Goal: Task Accomplishment & Management: Use online tool/utility

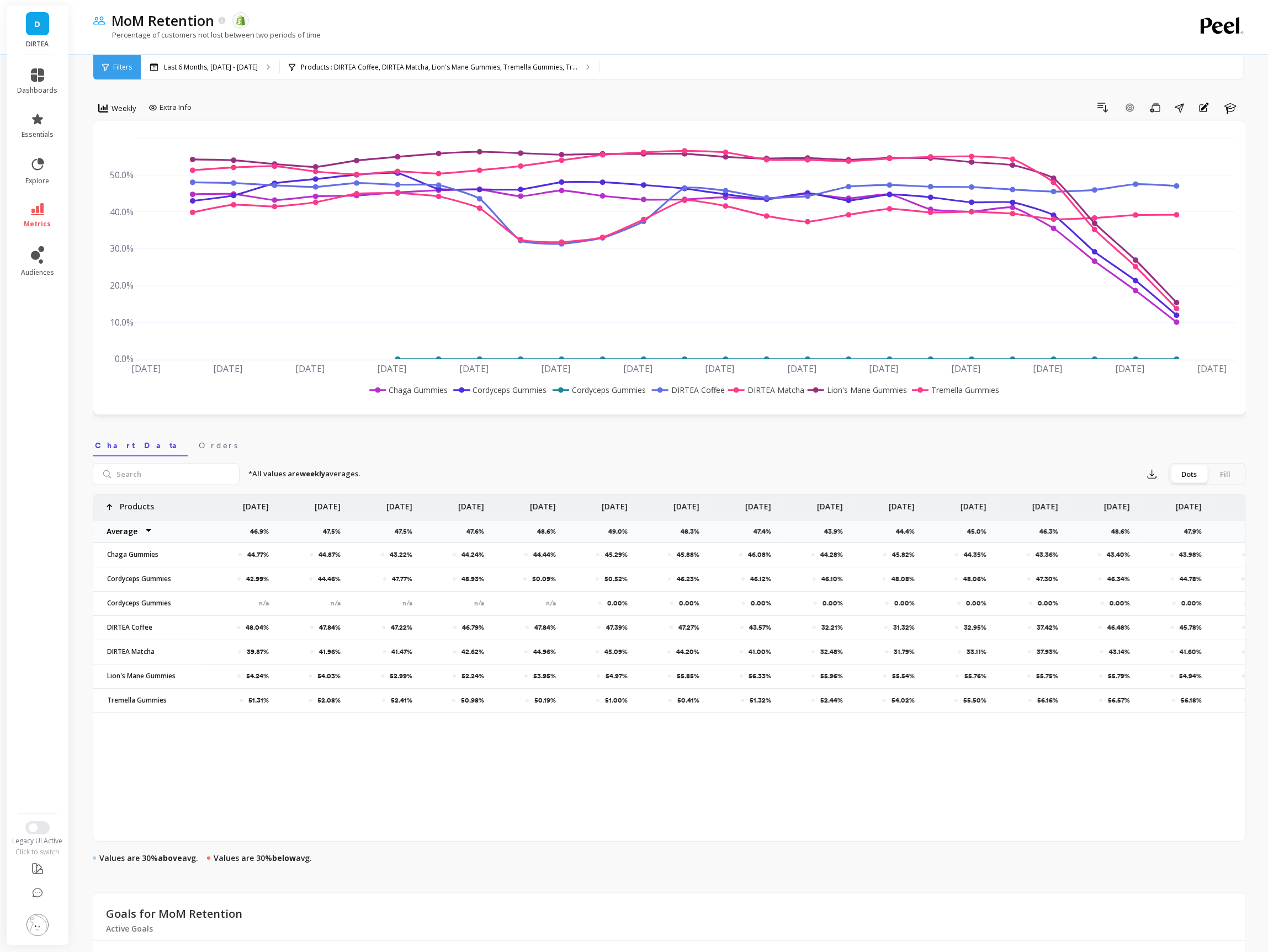
click at [720, 446] on nav "Chart Data Orders" at bounding box center [669, 443] width 1153 height 26
click at [1019, 443] on nav "Chart Data Orders" at bounding box center [669, 443] width 1153 height 26
click at [486, 73] on div "Products : DIRTEA Coffee, DIRTEA Matcha, Lion's Mane Gummies, Tremella Gummies,…" at bounding box center [439, 67] width 319 height 24
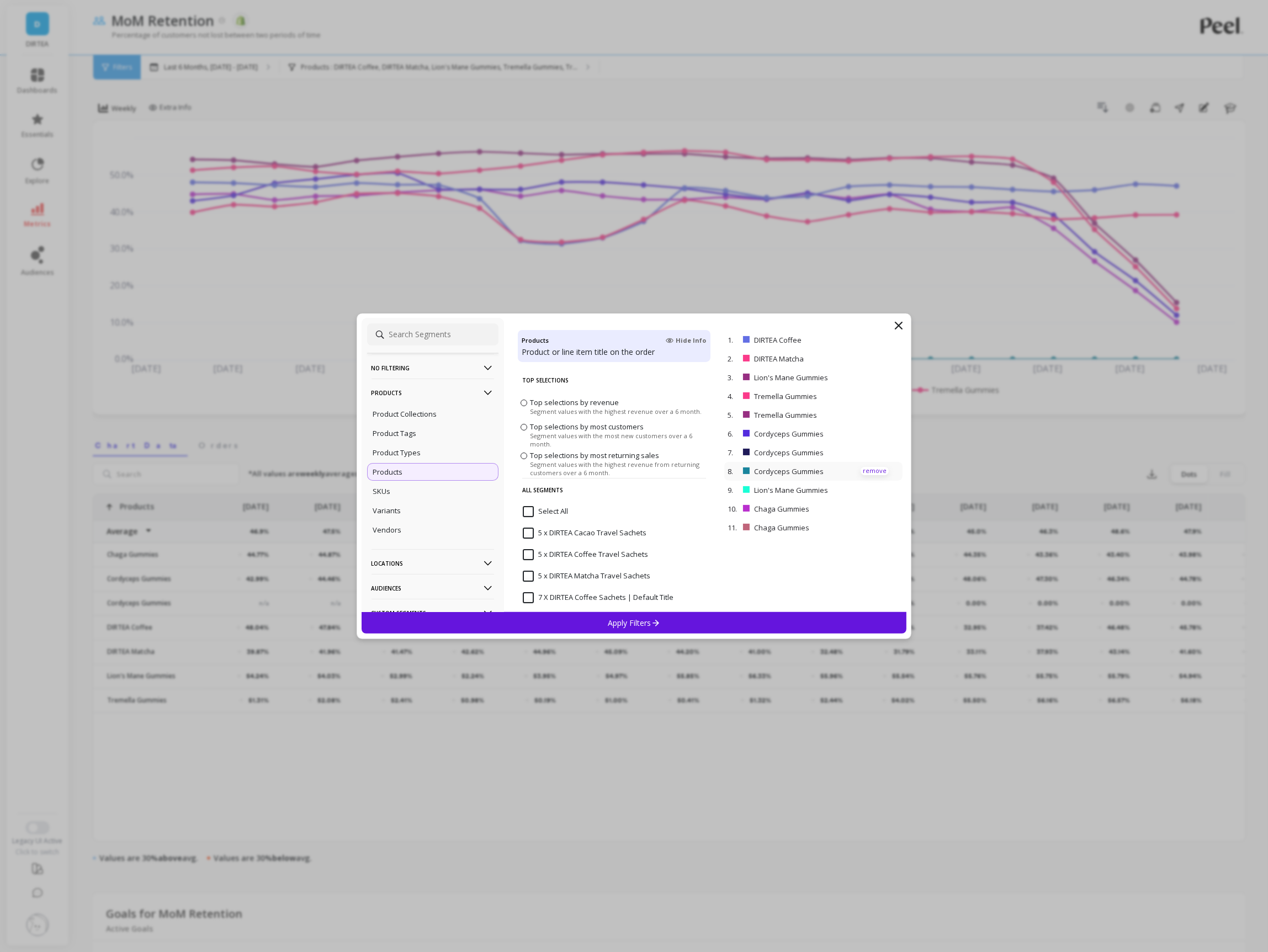
click at [866, 470] on p "remove" at bounding box center [874, 471] width 28 height 9
click at [871, 467] on p "remove" at bounding box center [874, 471] width 28 height 9
click at [688, 625] on div "Apply Filters" at bounding box center [634, 623] width 546 height 22
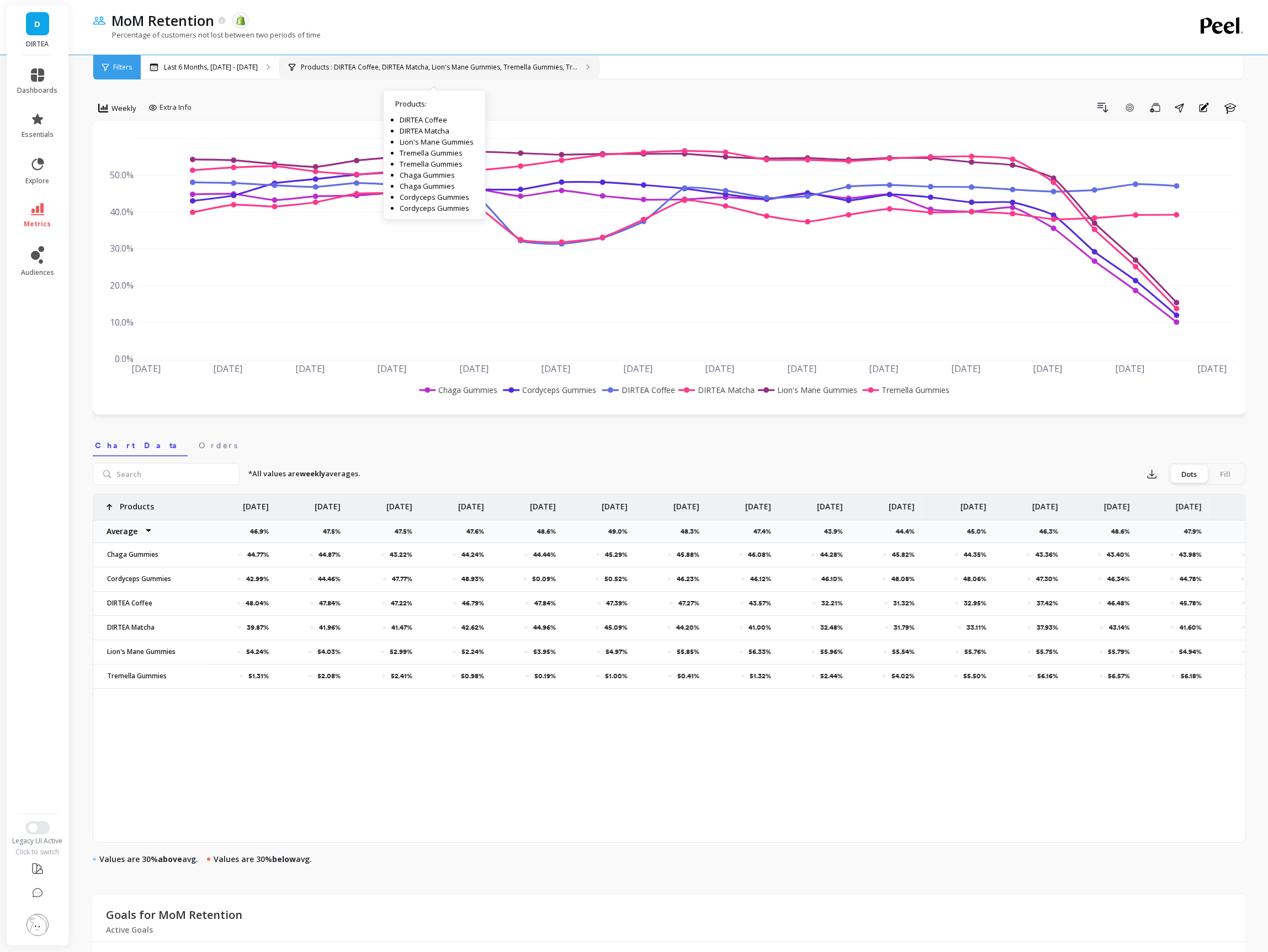
click at [549, 63] on p "Products : DIRTEA Coffee, DIRTEA Matcha, Lion's Mane Gummies, Tremella Gummies,…" at bounding box center [439, 67] width 277 height 9
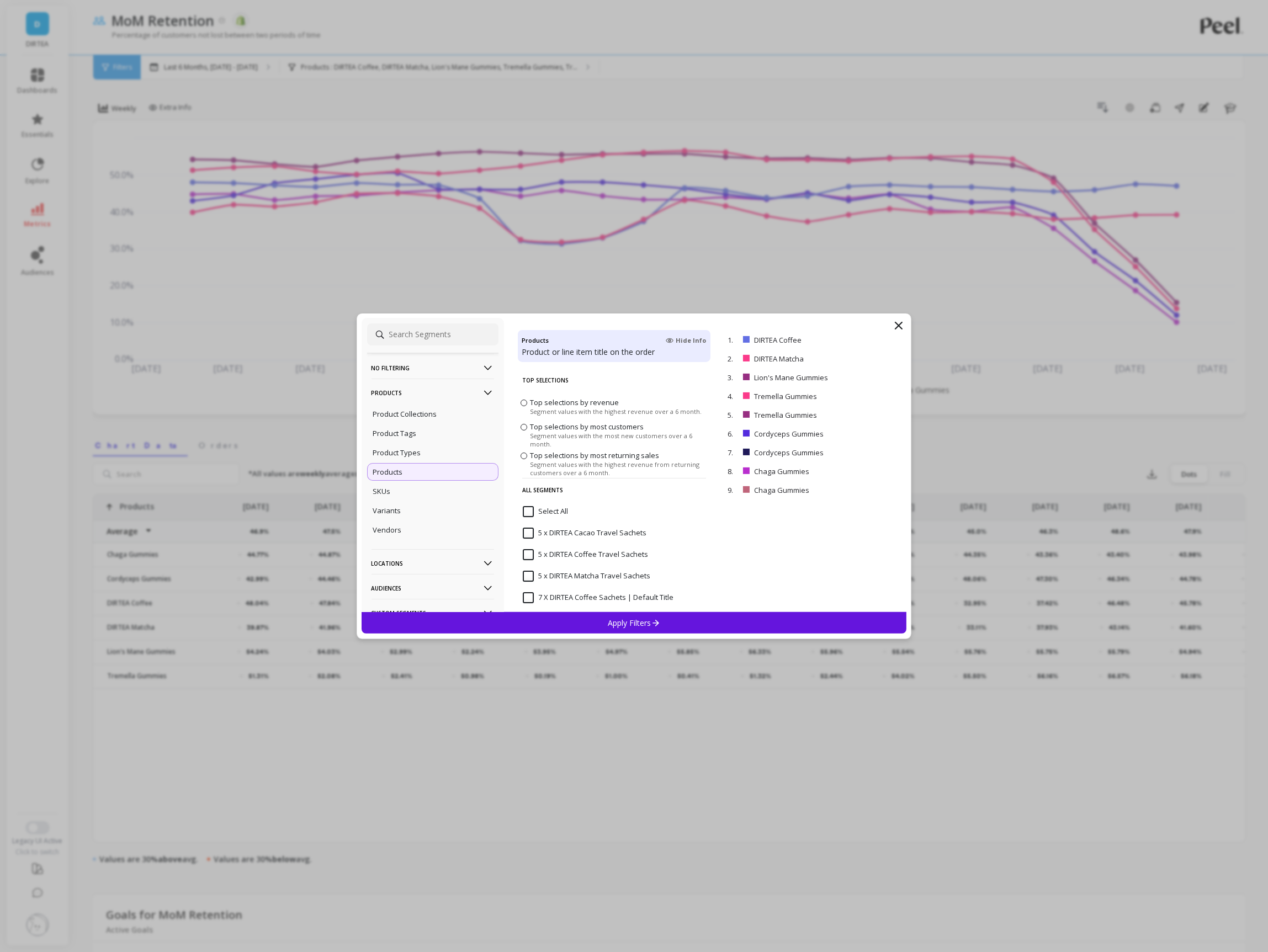
click at [898, 328] on icon at bounding box center [899, 325] width 13 height 13
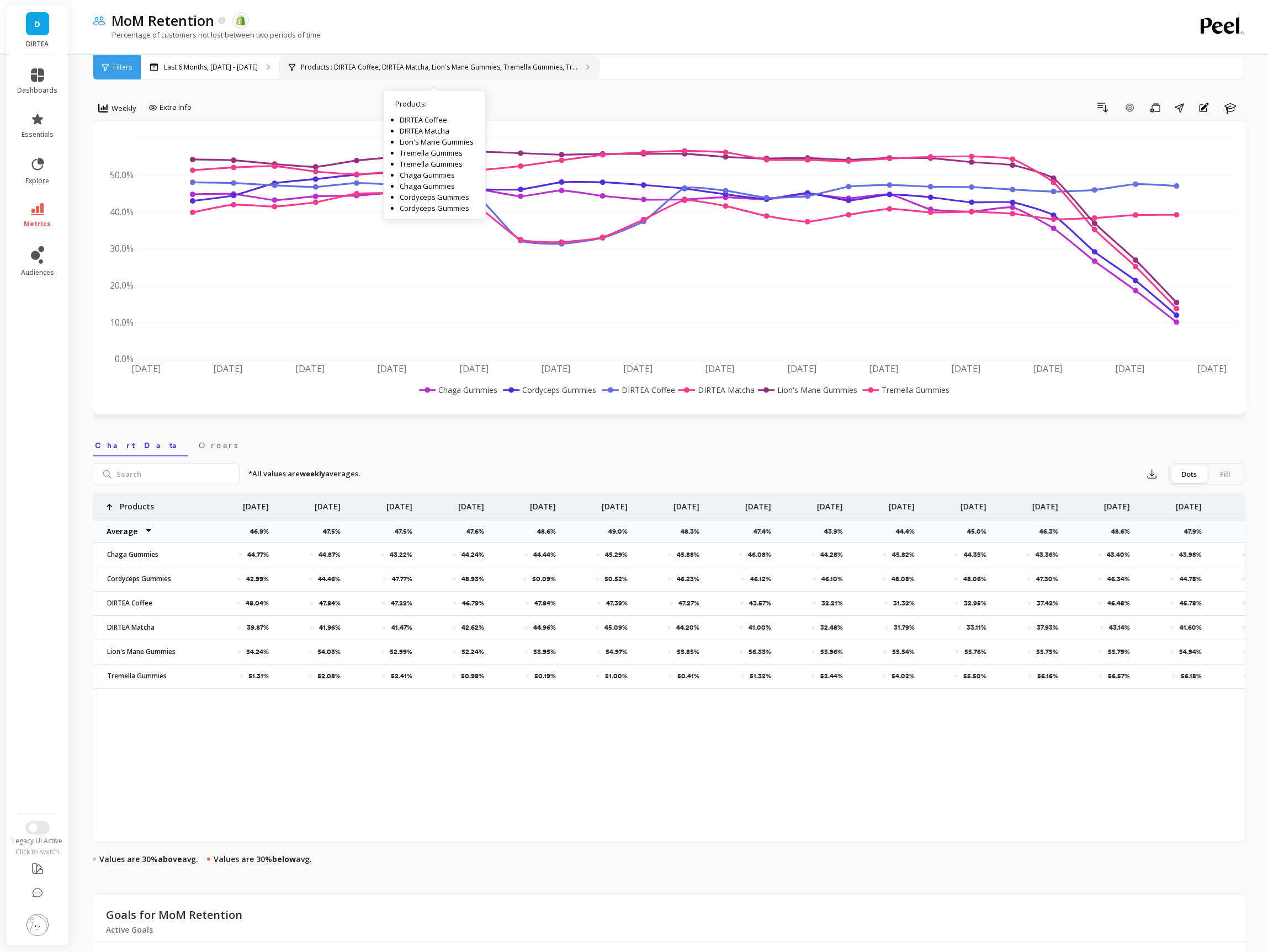
click at [393, 70] on p "Products : DIRTEA Coffee, DIRTEA Matcha, Lion's Mane Gummies, Tremella Gummies,…" at bounding box center [439, 67] width 277 height 9
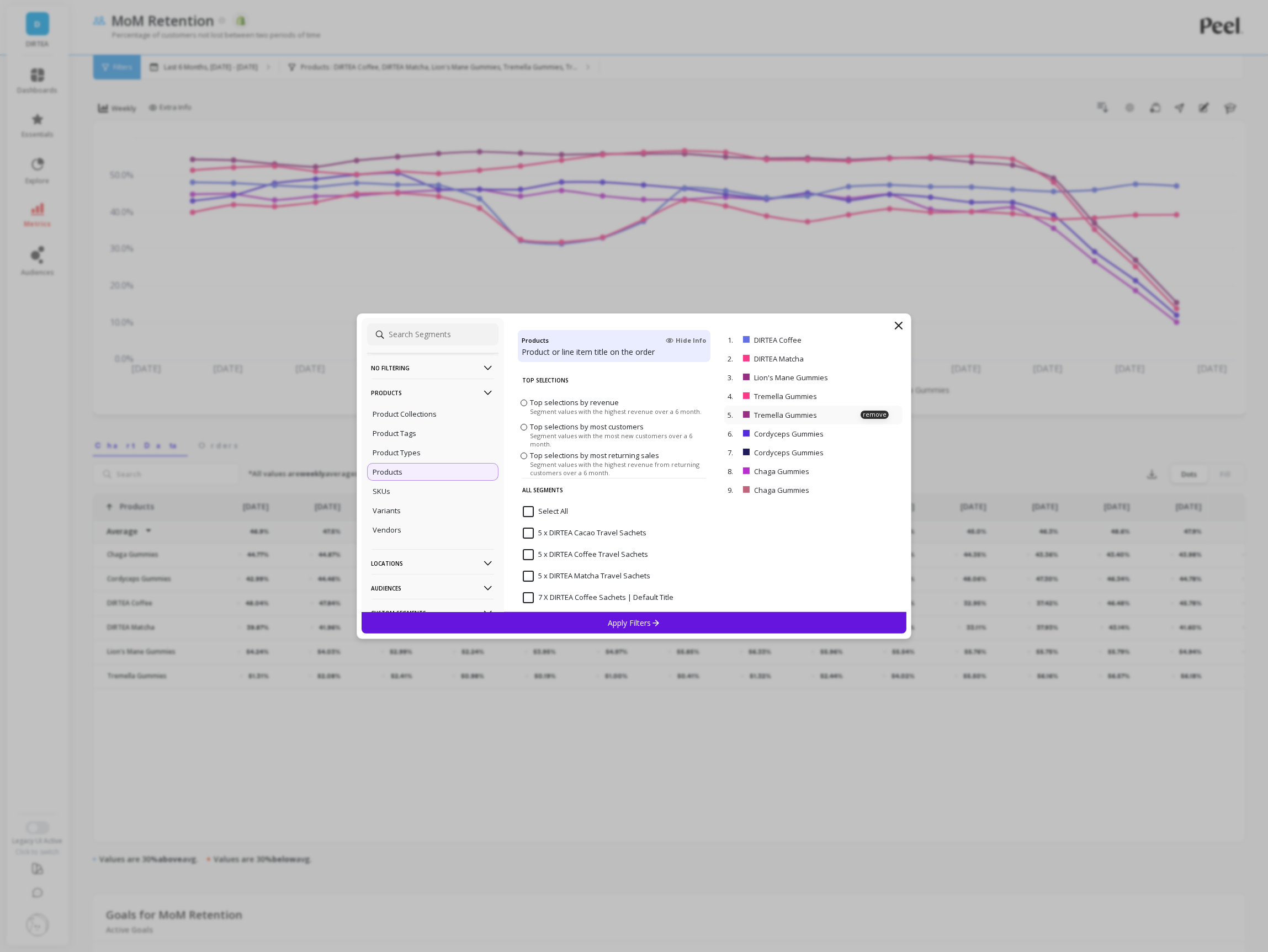
click at [874, 419] on div "5. Tremella Gummies remove" at bounding box center [813, 415] width 178 height 19
click at [878, 414] on p "remove" at bounding box center [874, 414] width 28 height 9
click at [876, 432] on p "remove" at bounding box center [874, 433] width 28 height 9
click at [872, 450] on p "remove" at bounding box center [874, 452] width 28 height 9
click at [701, 627] on div "Apply Filters" at bounding box center [634, 623] width 546 height 22
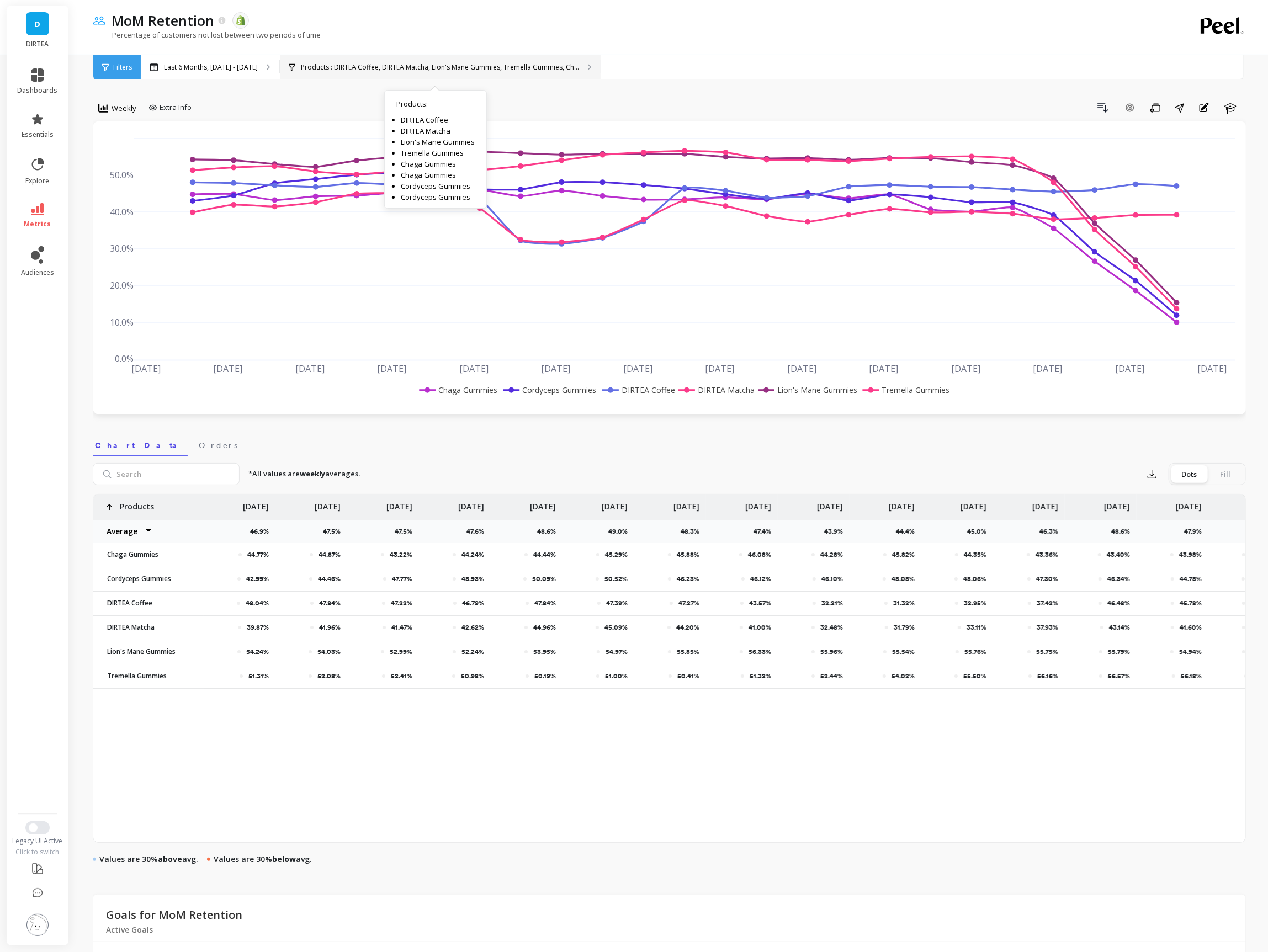
click at [495, 69] on p "Products : DIRTEA Coffee, DIRTEA Matcha, Lion's Mane Gummies, Tremella Gummies,…" at bounding box center [440, 67] width 278 height 9
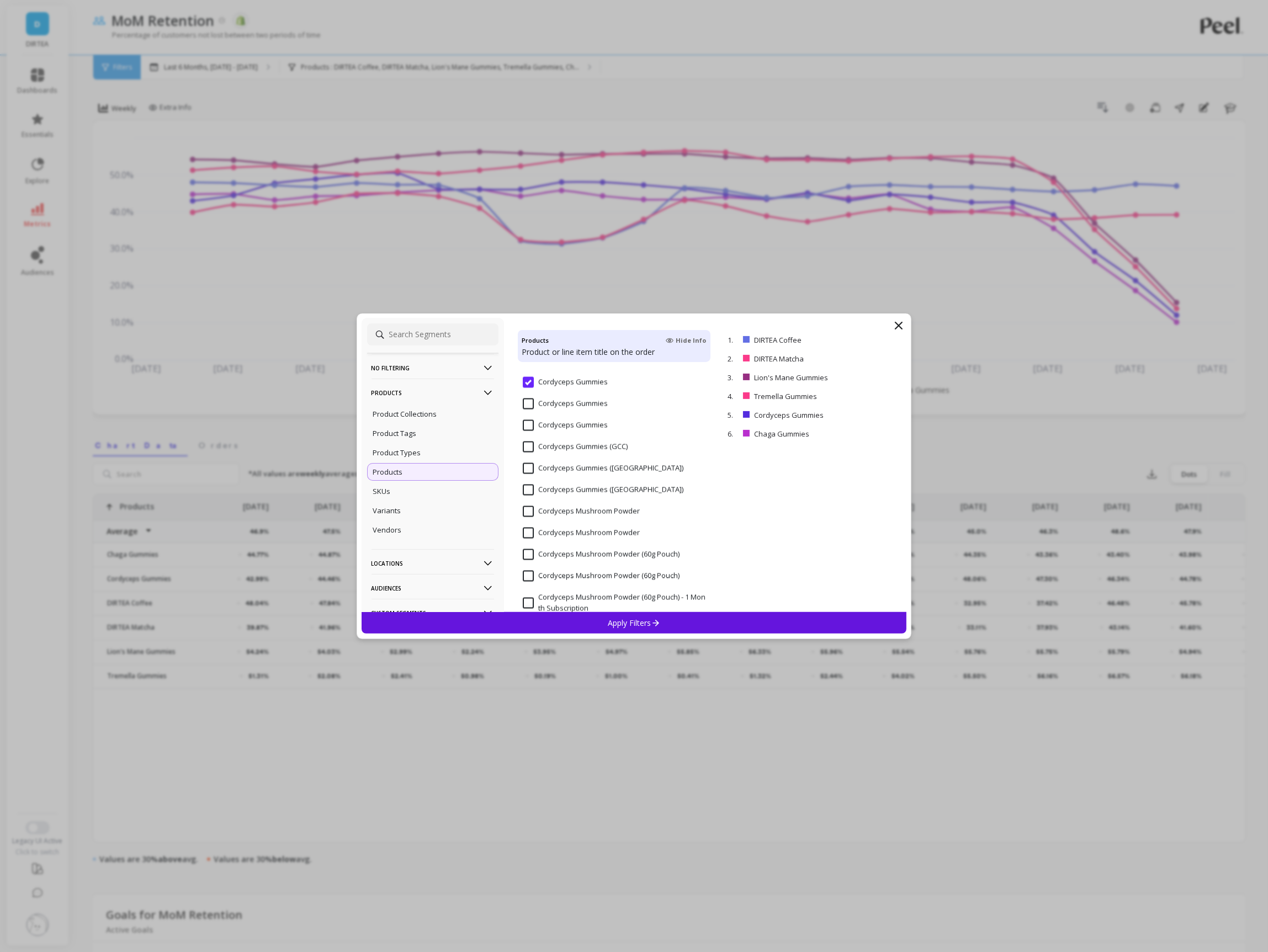
scroll to position [1899, 0]
click at [589, 504] on input "Cordyceps Mushroom Powder" at bounding box center [581, 507] width 117 height 11
click at [590, 533] on Powder "Cordyceps Mushroom Powder" at bounding box center [581, 528] width 117 height 11
click at [599, 493] on Powder "Chaga Mushroom Powder" at bounding box center [574, 496] width 103 height 11
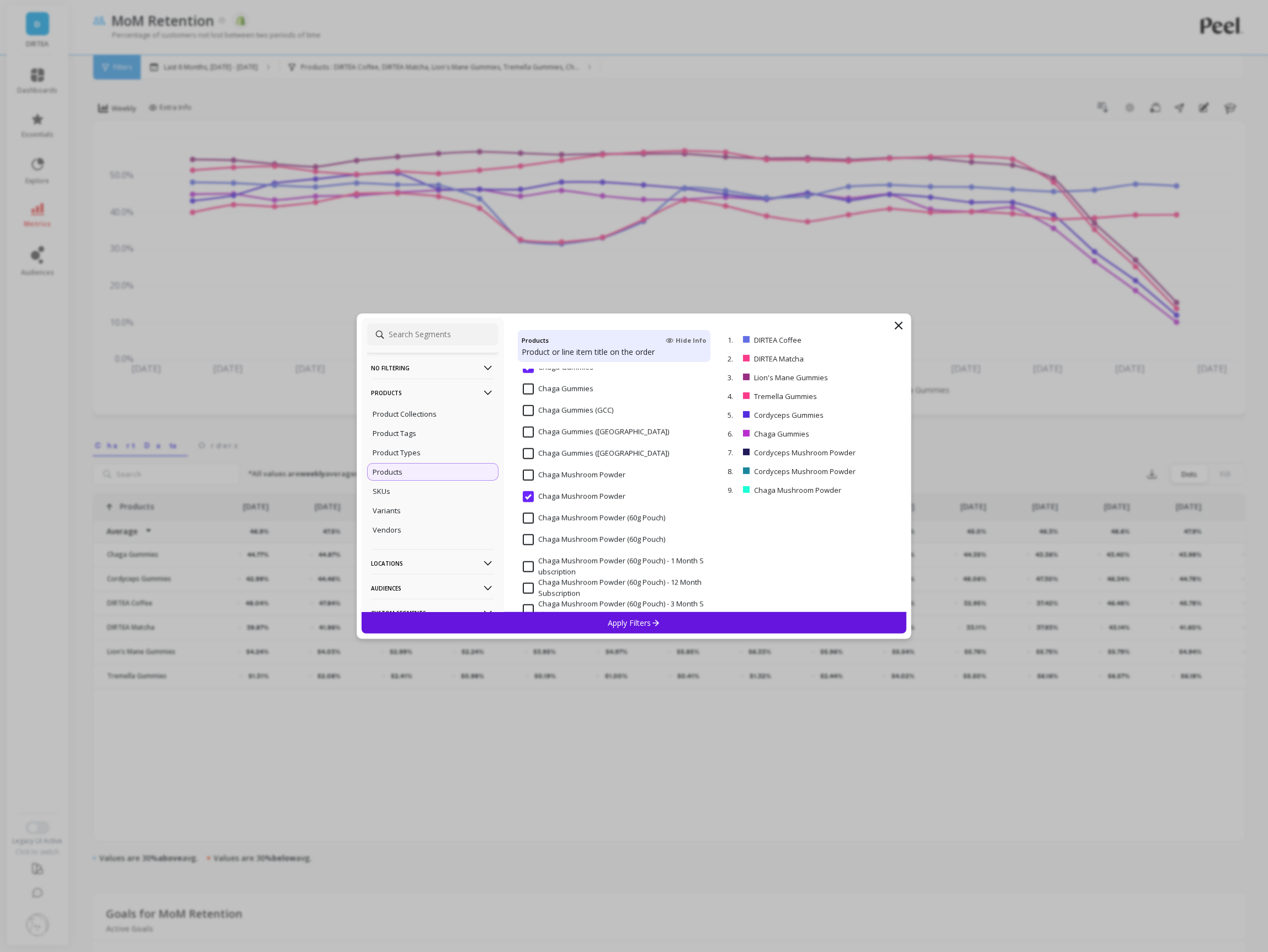
click at [599, 471] on input "Chaga Mushroom Powder" at bounding box center [574, 475] width 103 height 11
click at [595, 623] on div "Apply Filters" at bounding box center [634, 623] width 546 height 22
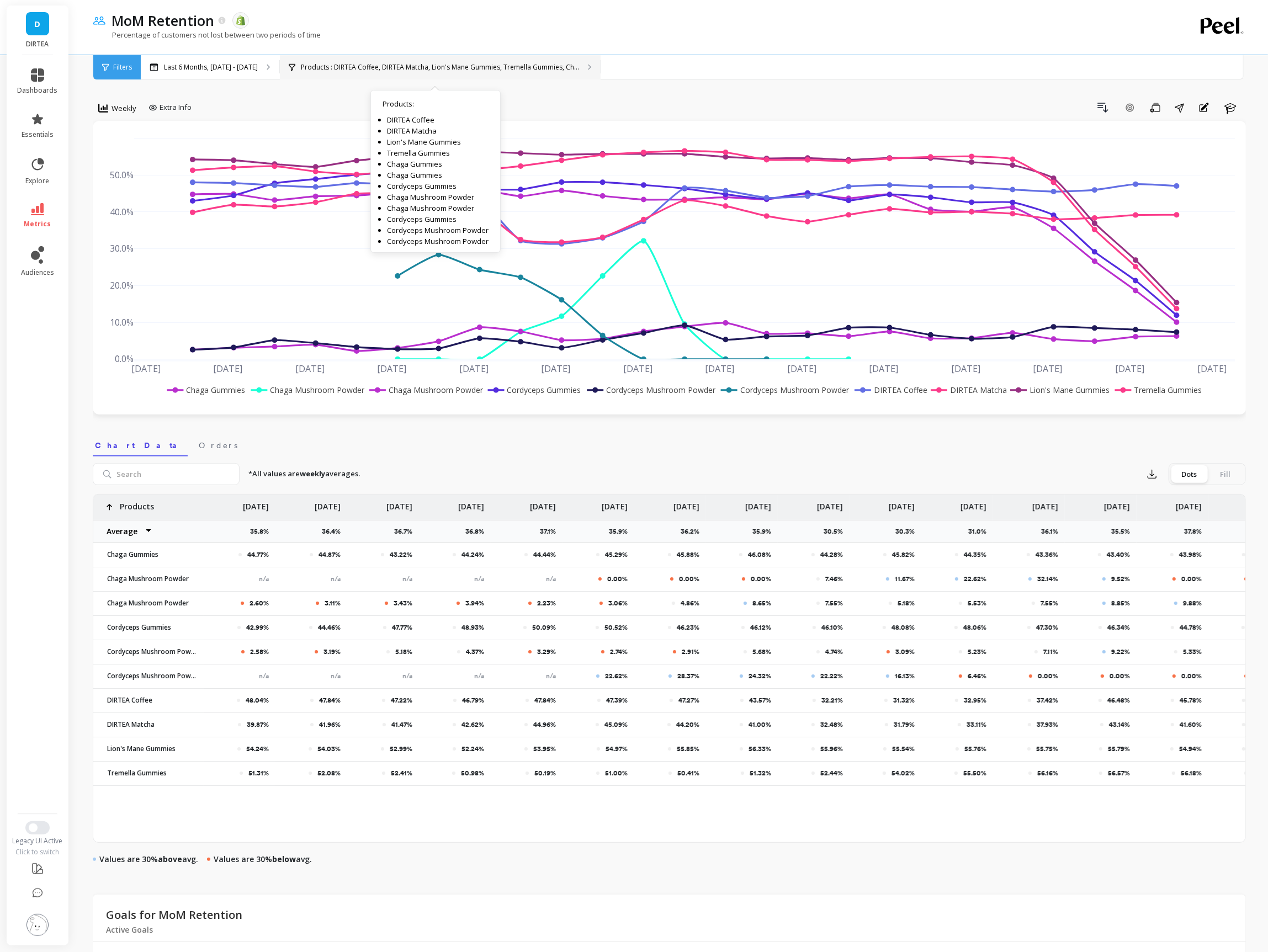
click at [381, 69] on p "Products : DIRTEA Coffee, DIRTEA Matcha, Lion's Mane Gummies, Tremella Gummies,…" at bounding box center [440, 67] width 278 height 9
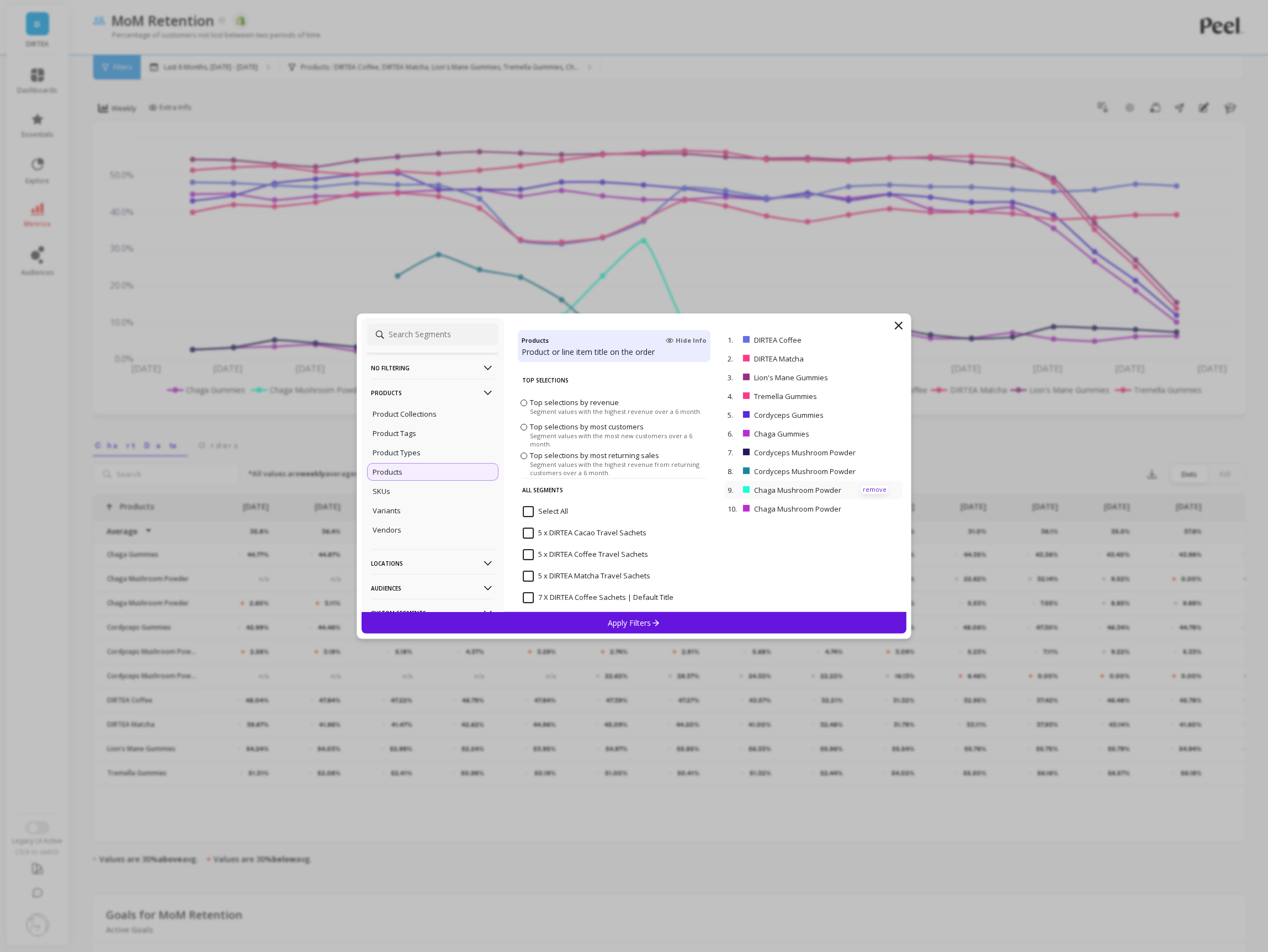
click at [867, 489] on p "remove" at bounding box center [874, 489] width 28 height 9
click at [733, 619] on div "Apply Filters" at bounding box center [634, 623] width 546 height 22
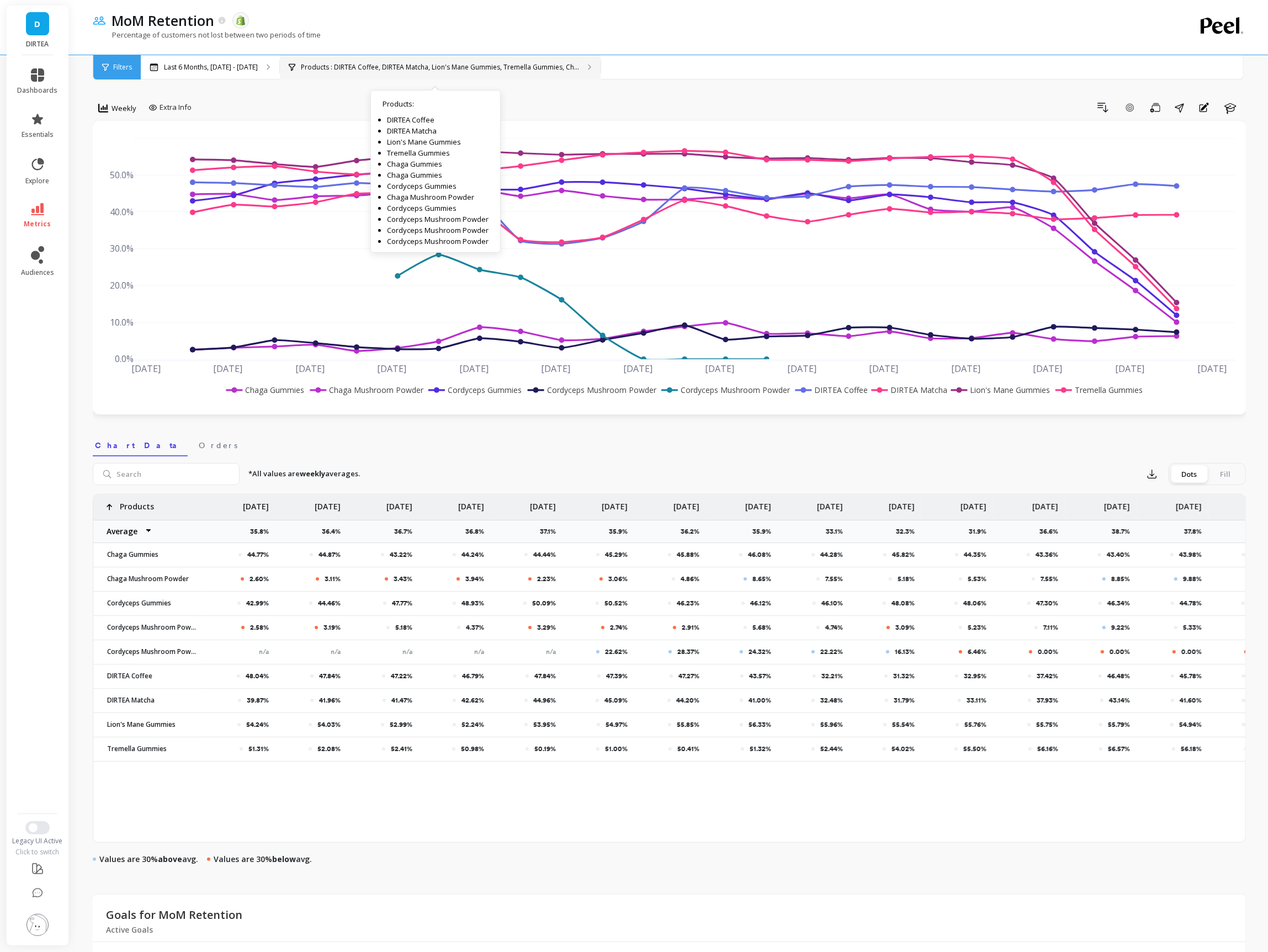
click at [406, 71] on p "Products : DIRTEA Coffee, DIRTEA Matcha, Lion's Mane Gummies, Tremella Gummies,…" at bounding box center [440, 67] width 278 height 9
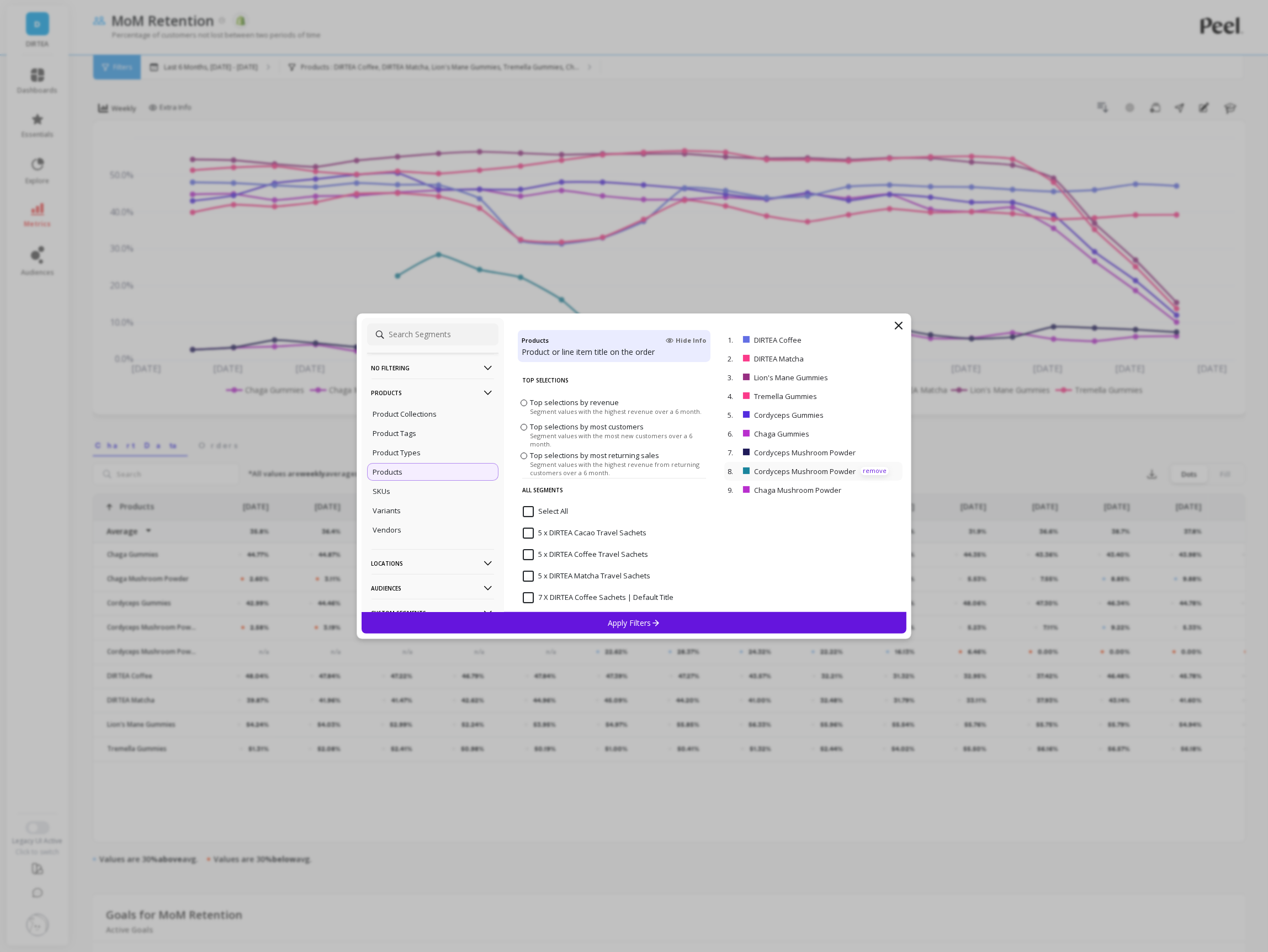
click at [877, 468] on p "remove" at bounding box center [874, 471] width 28 height 9
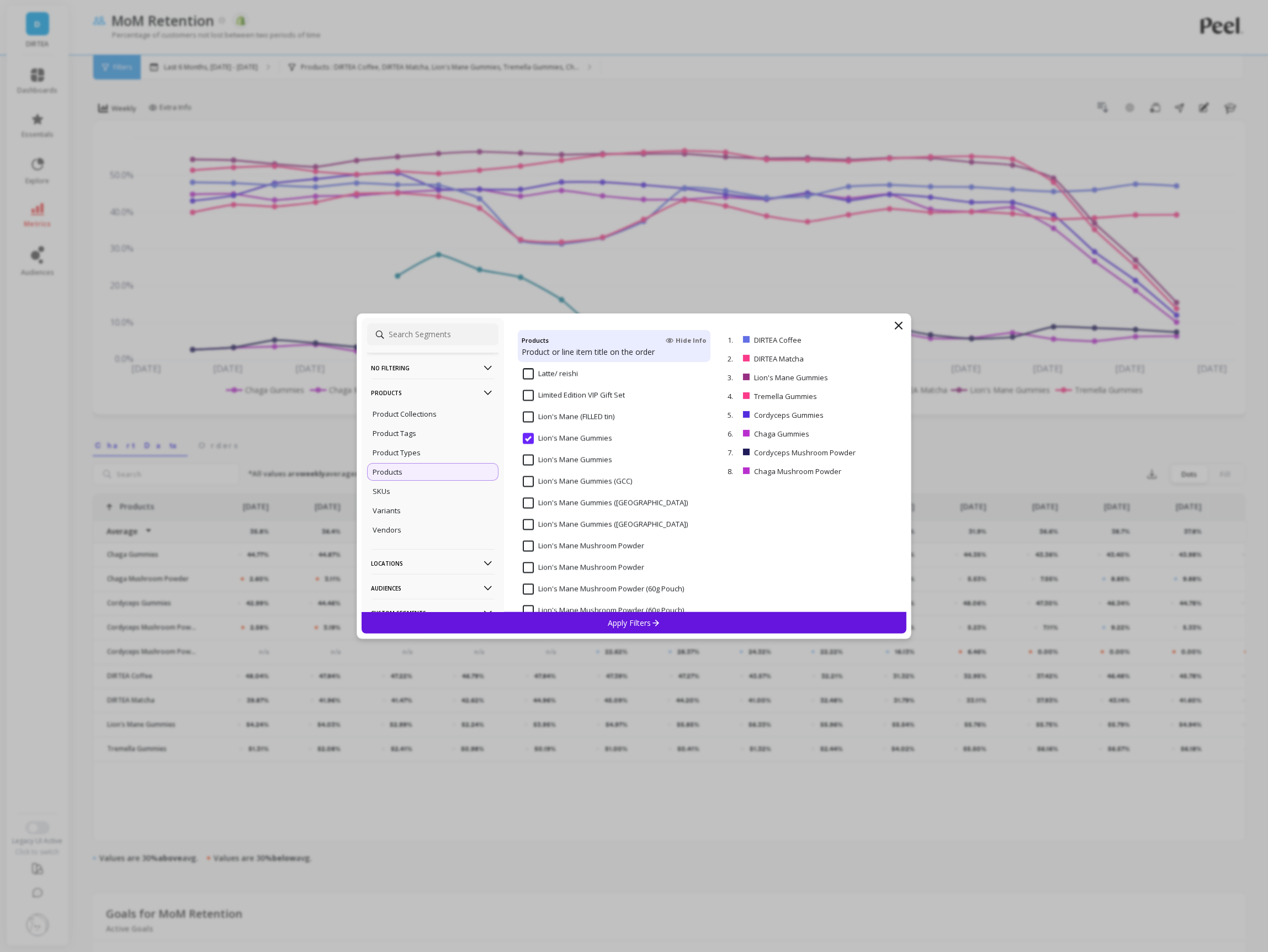
scroll to position [5927, 0]
click at [599, 546] on input "Lion's Mane Mushroom Powder" at bounding box center [584, 545] width 122 height 11
click at [657, 627] on icon at bounding box center [655, 622] width 9 height 9
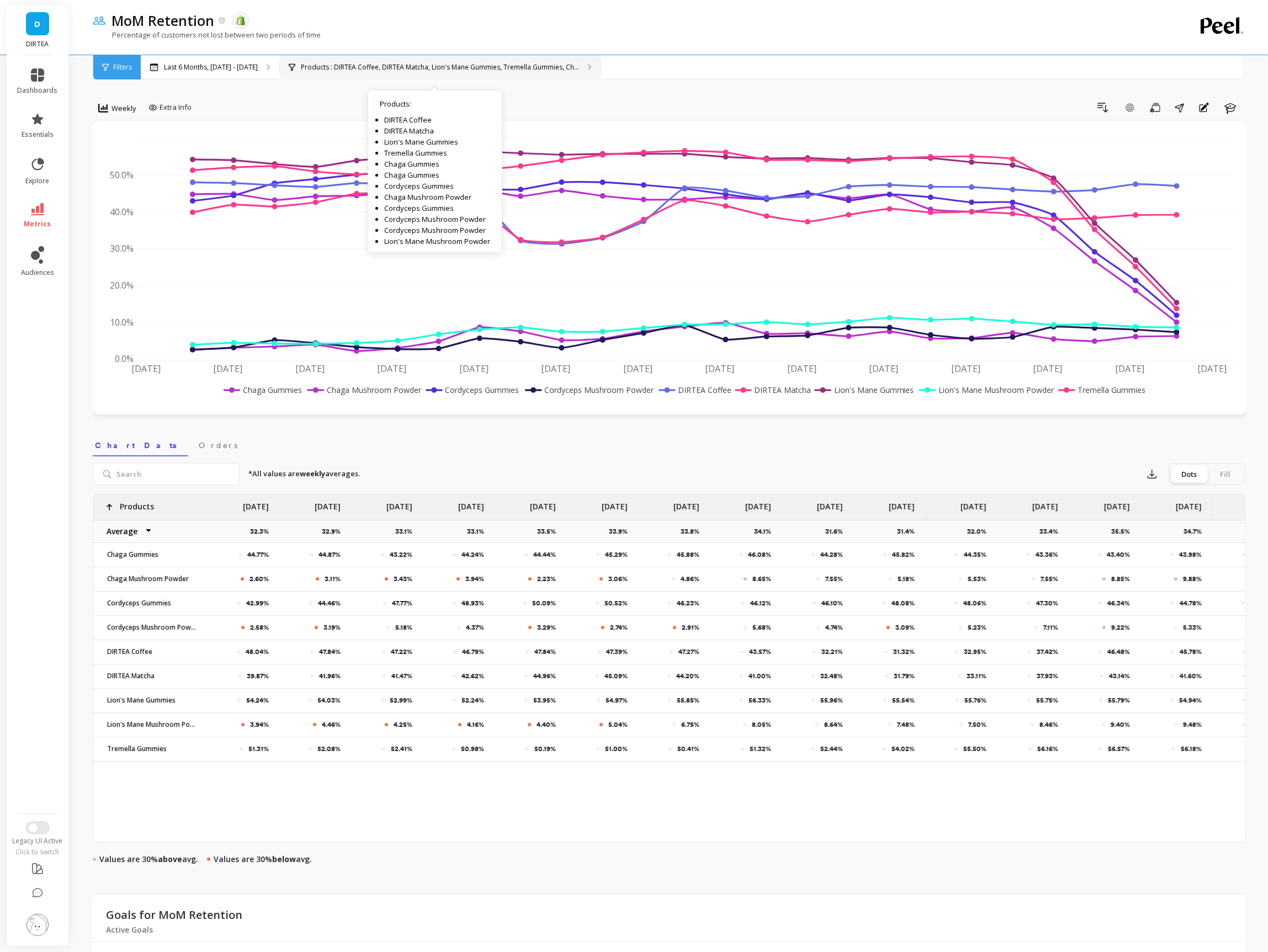
click at [466, 71] on p "Products : DIRTEA Coffee, DIRTEA Matcha, Lion's Mane Gummies, Tremella Gummies,…" at bounding box center [440, 67] width 278 height 9
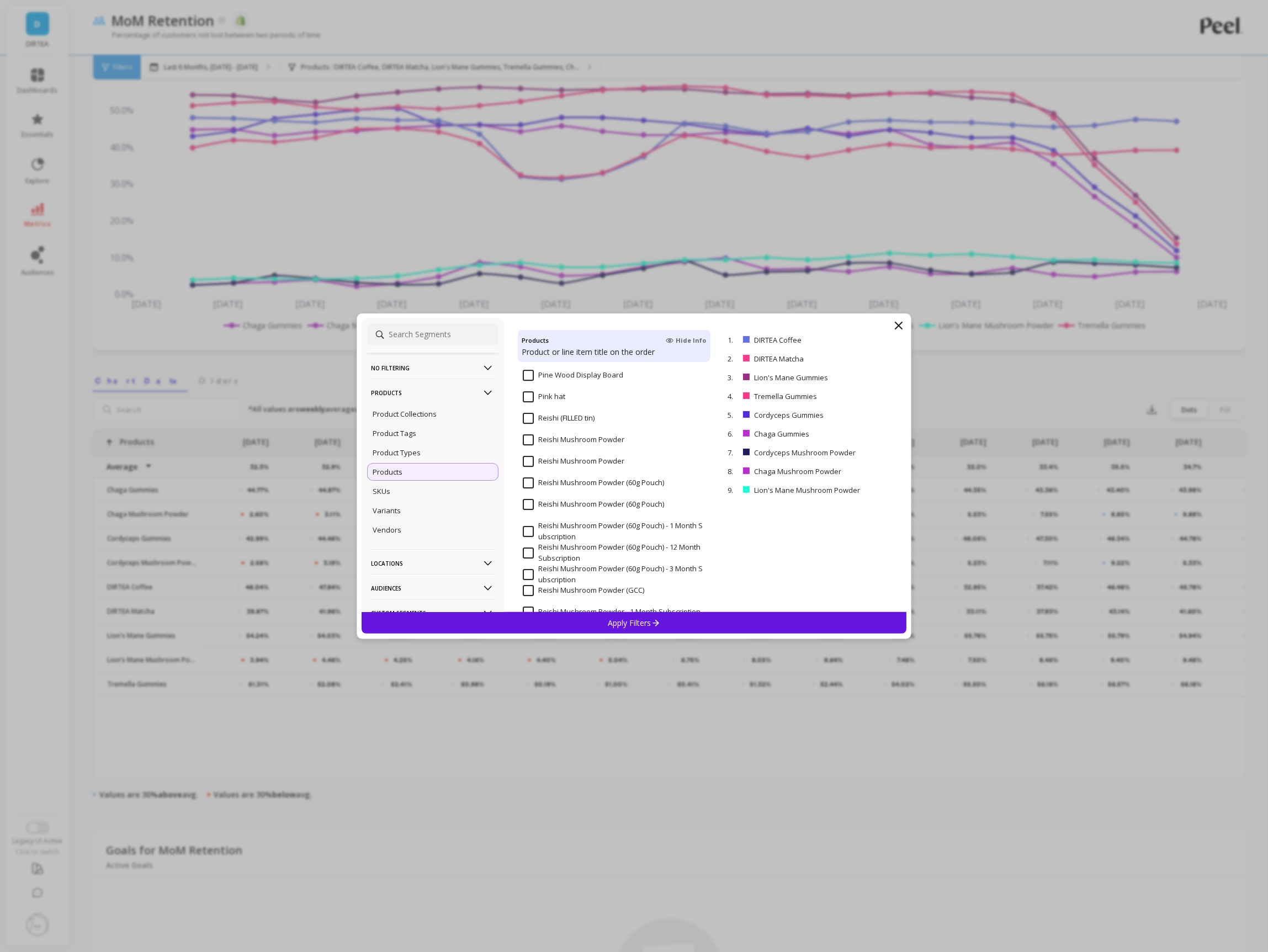
scroll to position [7343, 0]
click at [563, 446] on input "Reishi Mushroom Powder" at bounding box center [574, 443] width 101 height 11
click at [641, 619] on p "Apply Filters" at bounding box center [634, 622] width 52 height 10
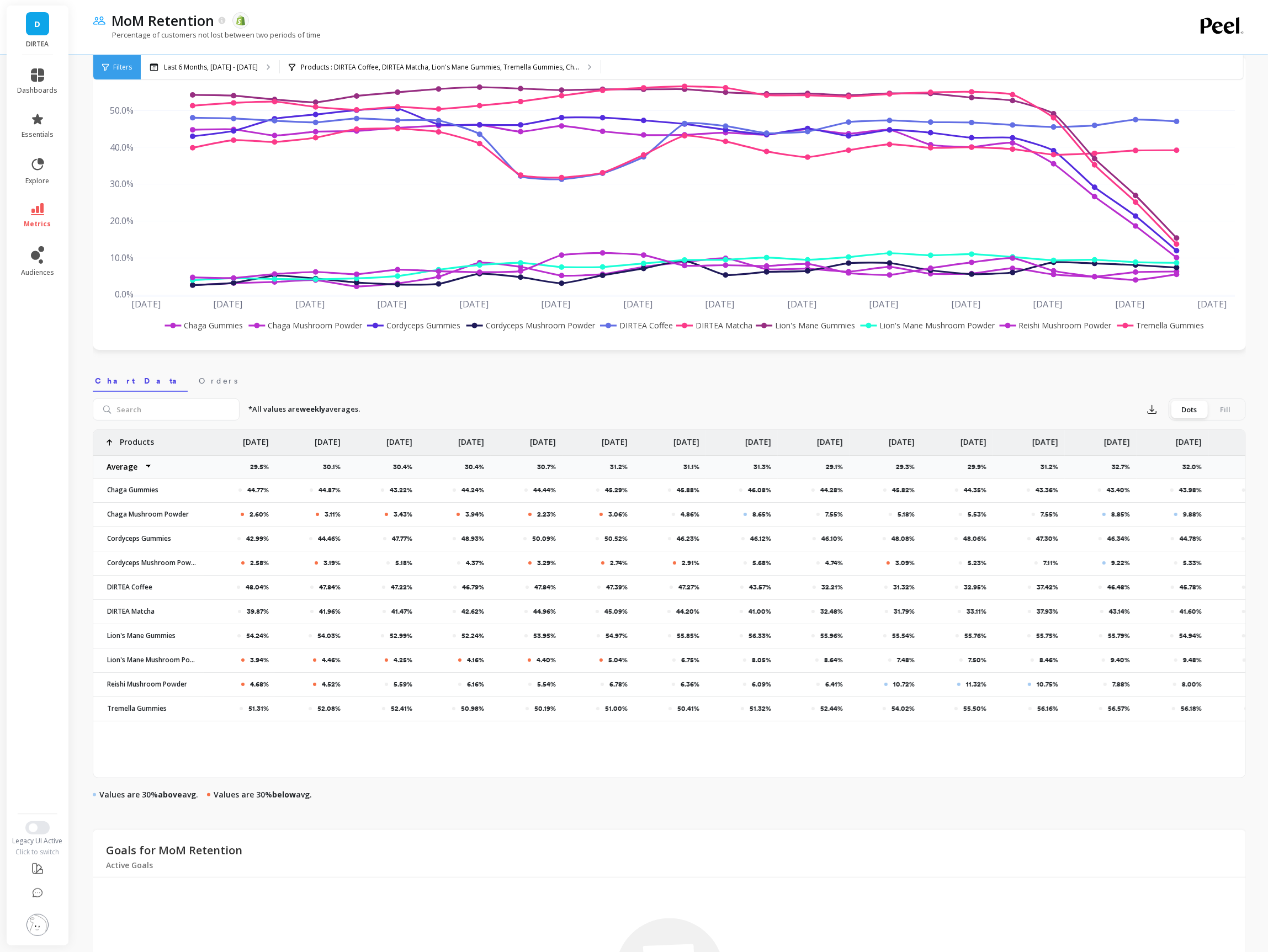
click at [1025, 328] on rect at bounding box center [1054, 325] width 116 height 12
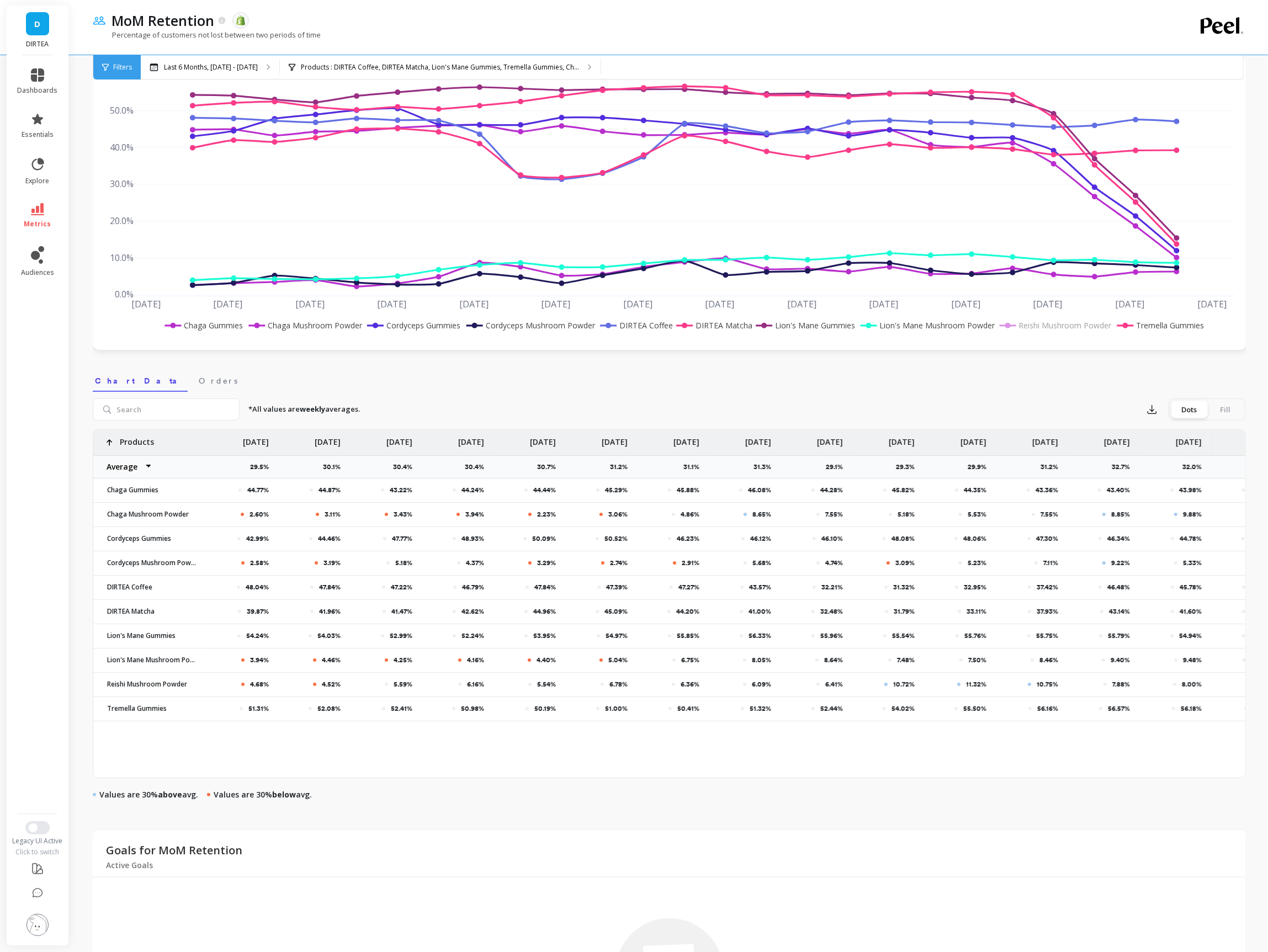
click at [1008, 323] on rect at bounding box center [1054, 325] width 116 height 12
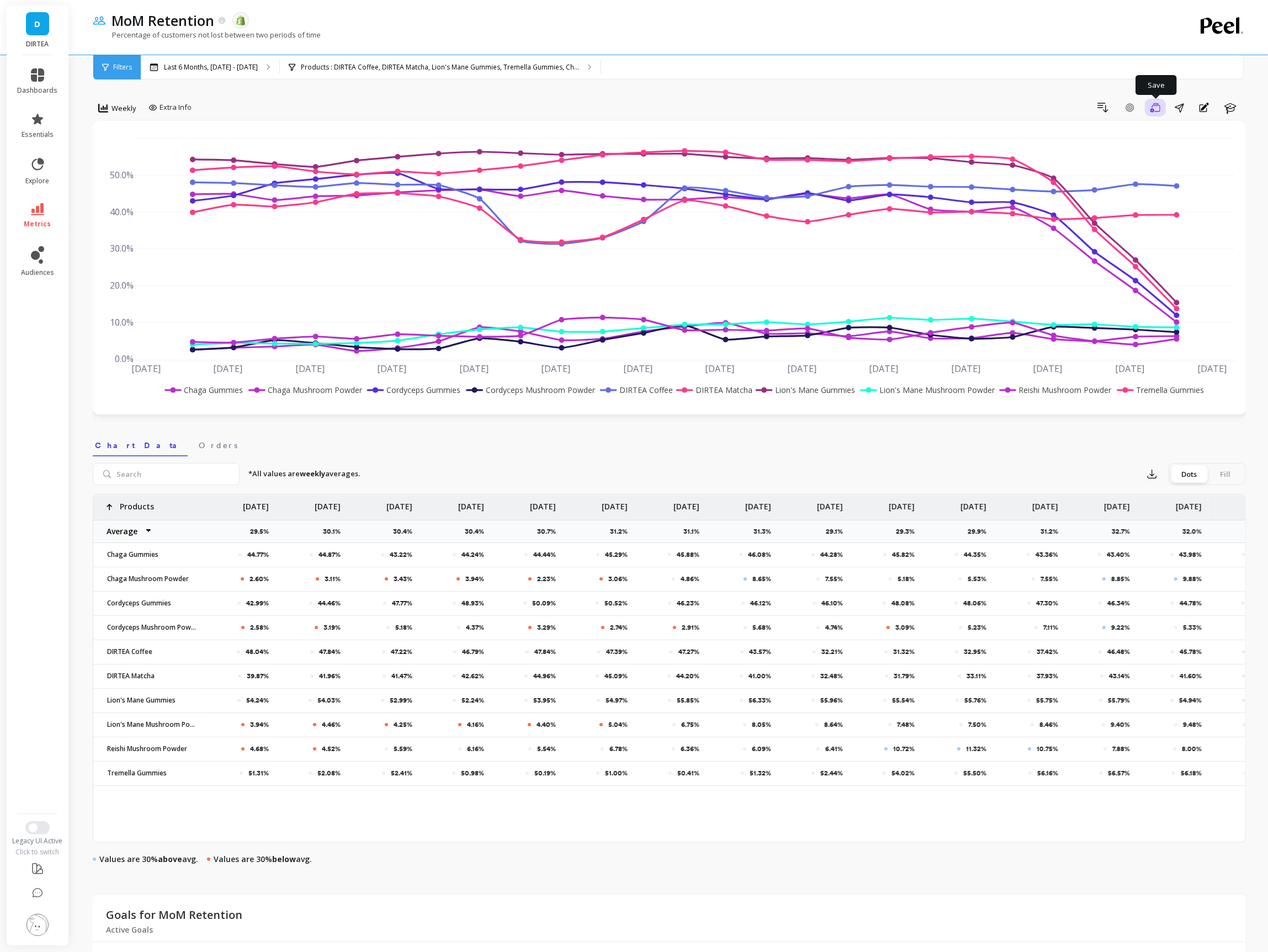
click at [1157, 111] on icon "button" at bounding box center [1155, 108] width 10 height 10
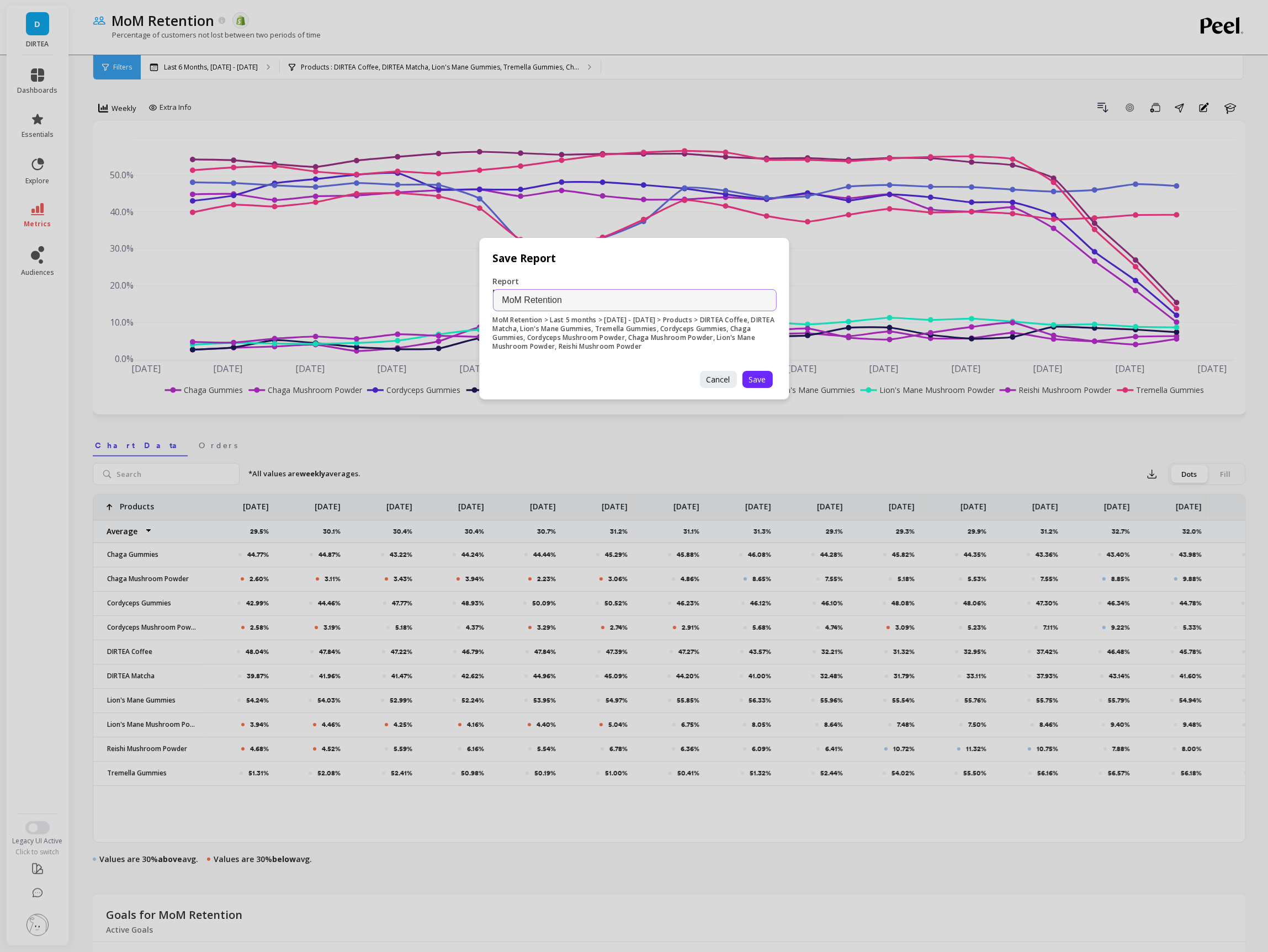
click at [602, 303] on input "MoM Retention" at bounding box center [635, 300] width 284 height 22
type input "MoM Retention By Product"
click at [754, 374] on span "Save" at bounding box center [758, 379] width 17 height 10
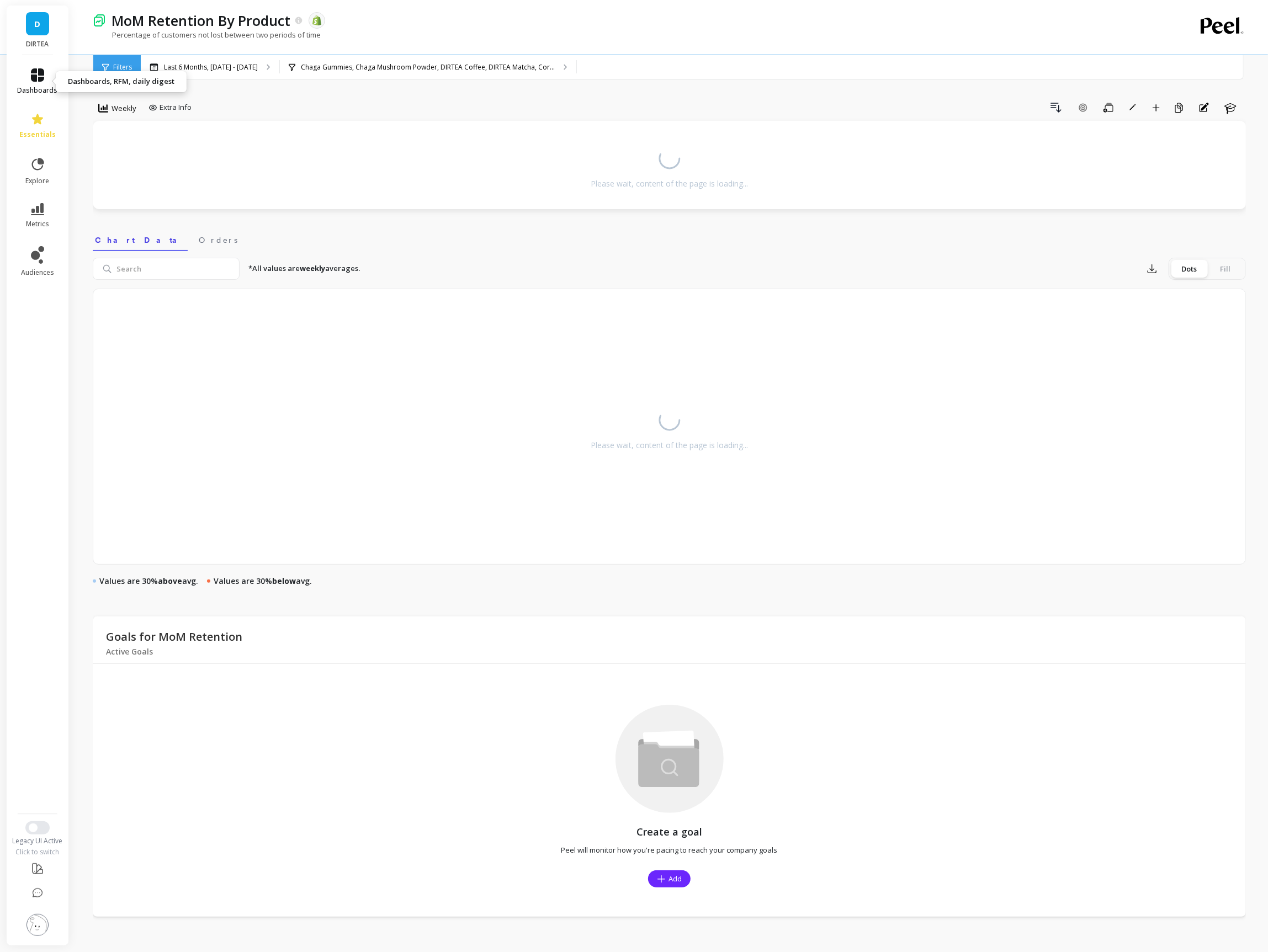
click at [32, 83] on link "dashboards" at bounding box center [38, 82] width 41 height 26
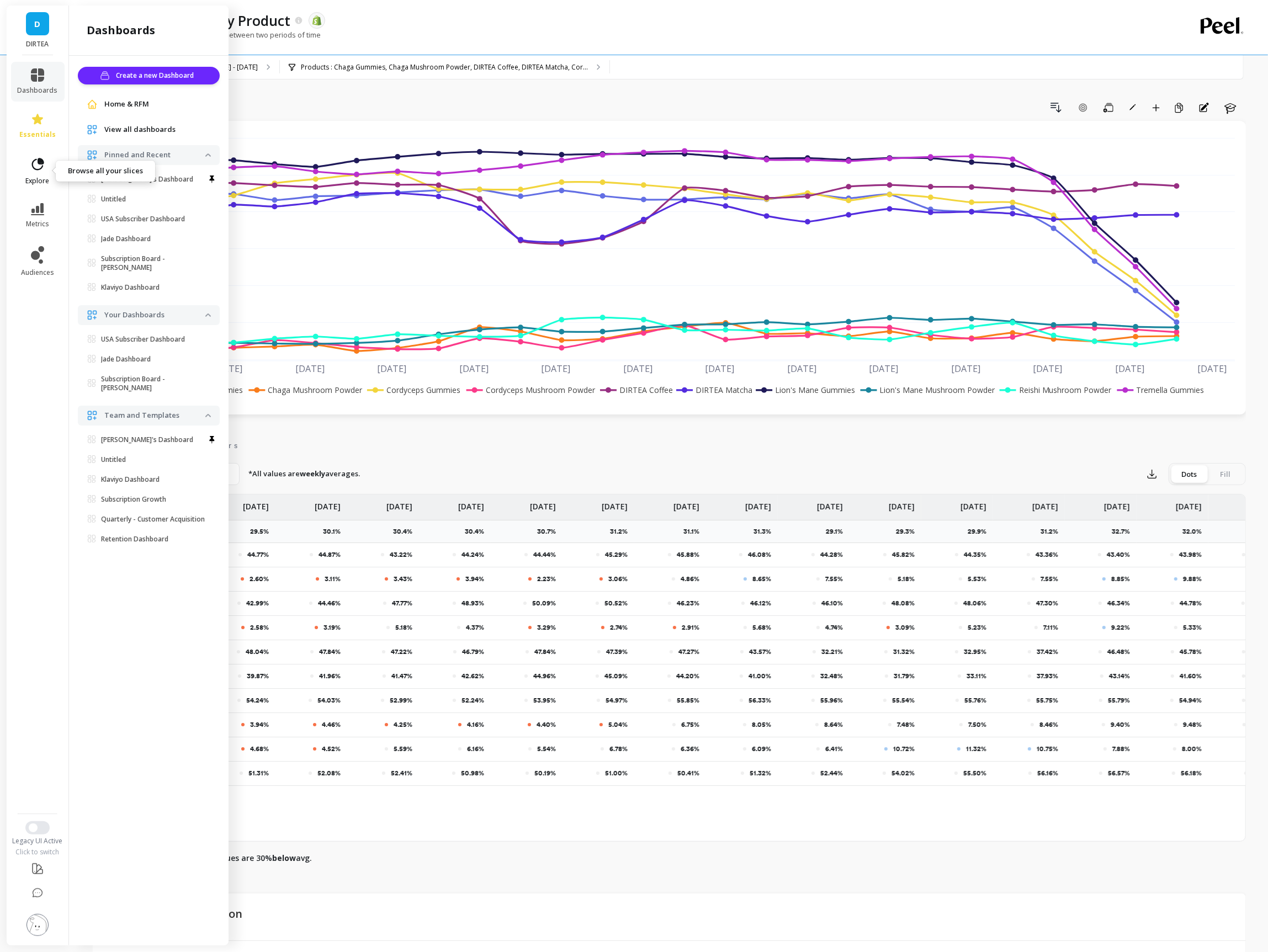
click at [39, 168] on icon at bounding box center [37, 164] width 16 height 16
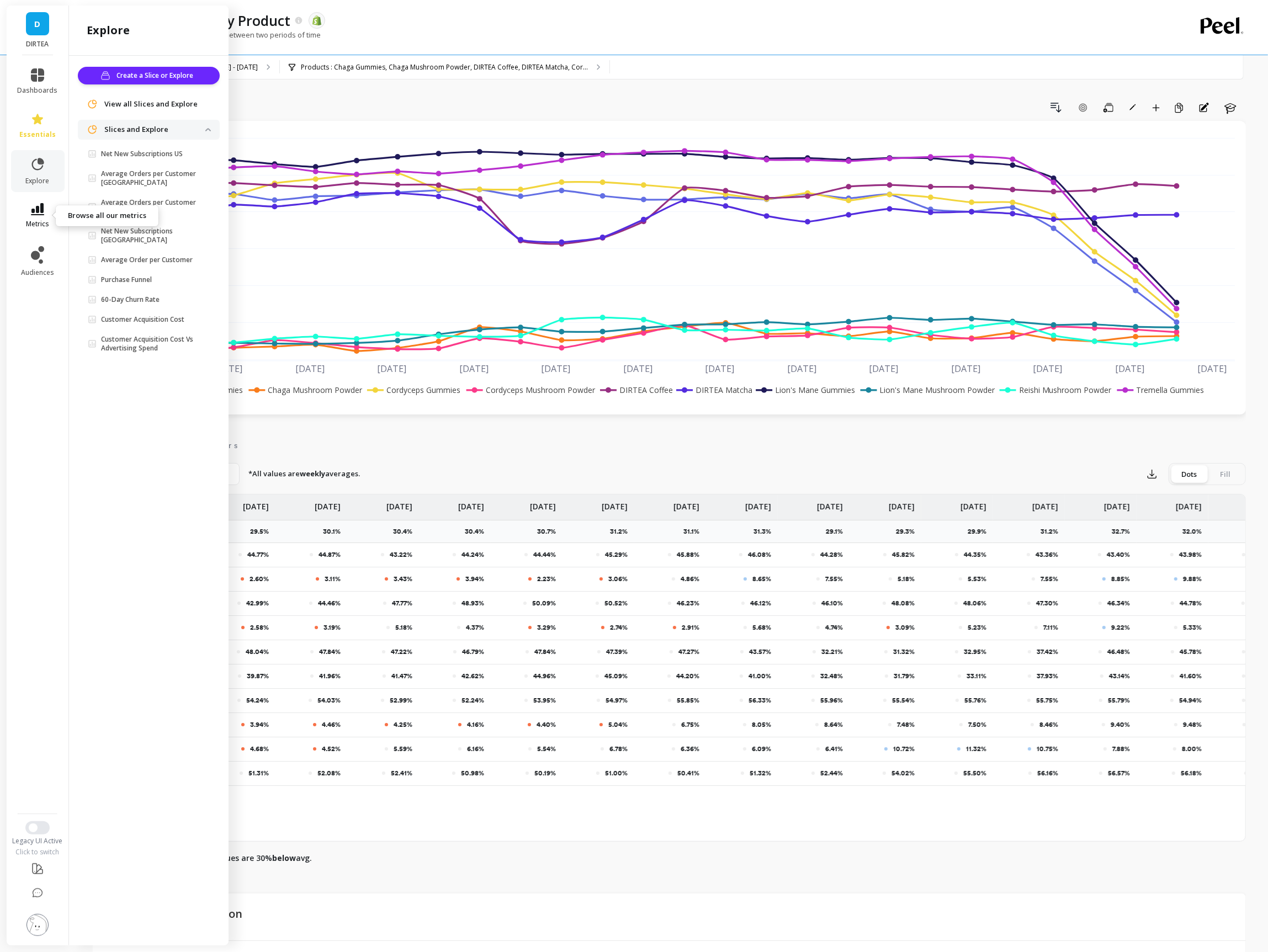
click at [44, 213] on link "metrics" at bounding box center [38, 216] width 41 height 26
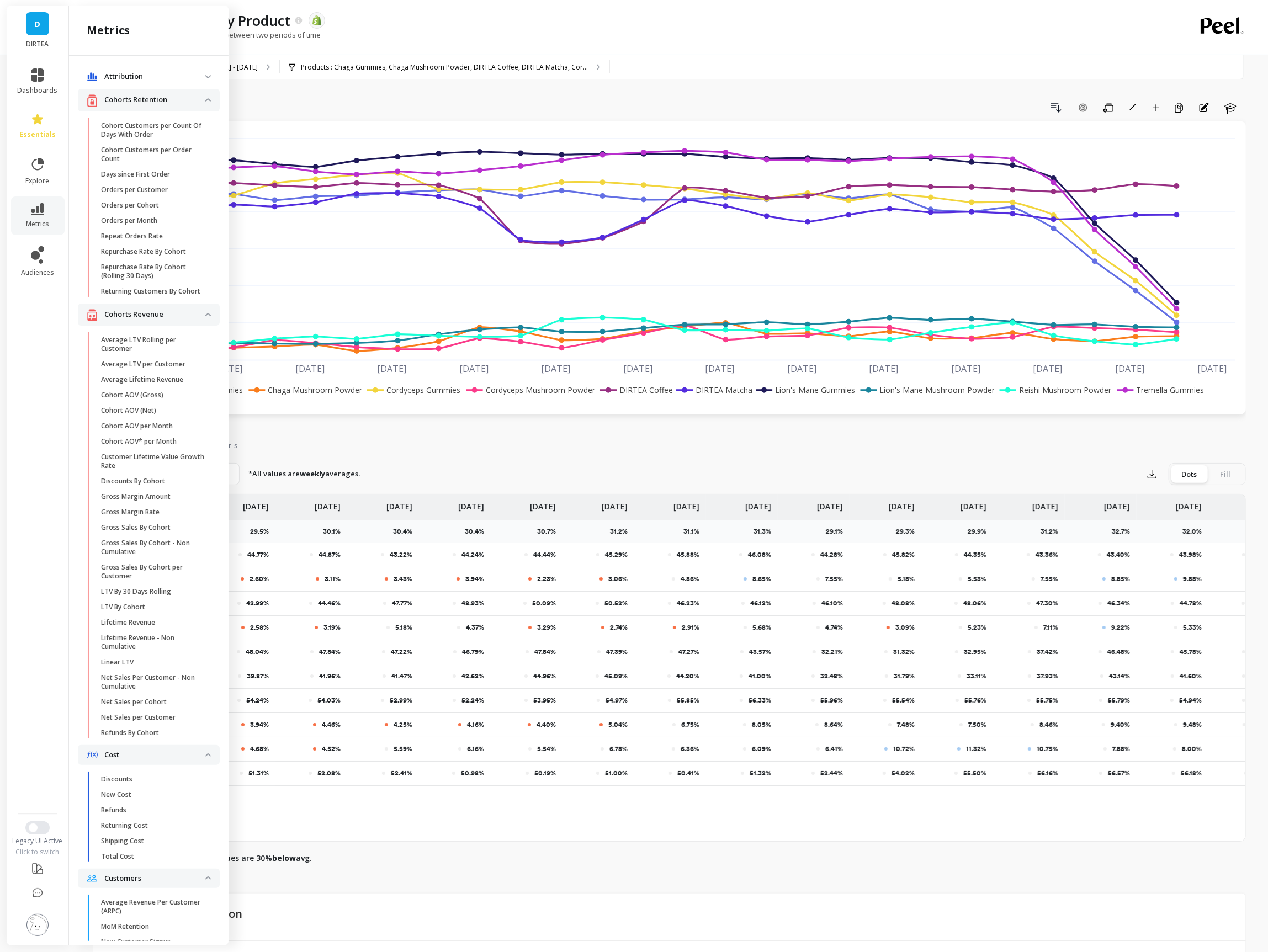
click at [54, 238] on ul "dashboards essentials explore metrics audiences" at bounding box center [37, 431] width 62 height 739
click at [41, 252] on icon at bounding box center [37, 255] width 13 height 18
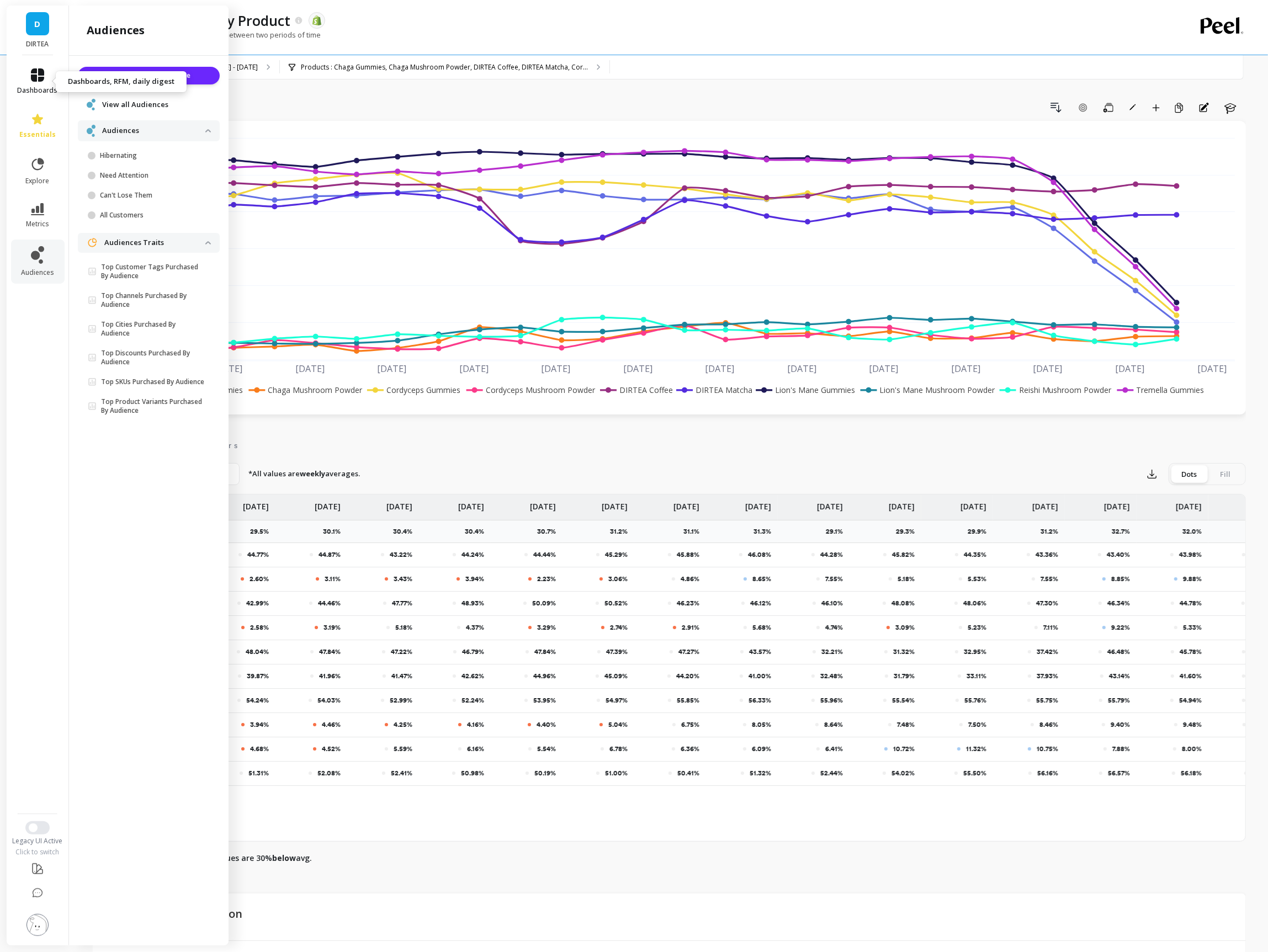
click at [39, 90] on span "dashboards" at bounding box center [38, 90] width 41 height 9
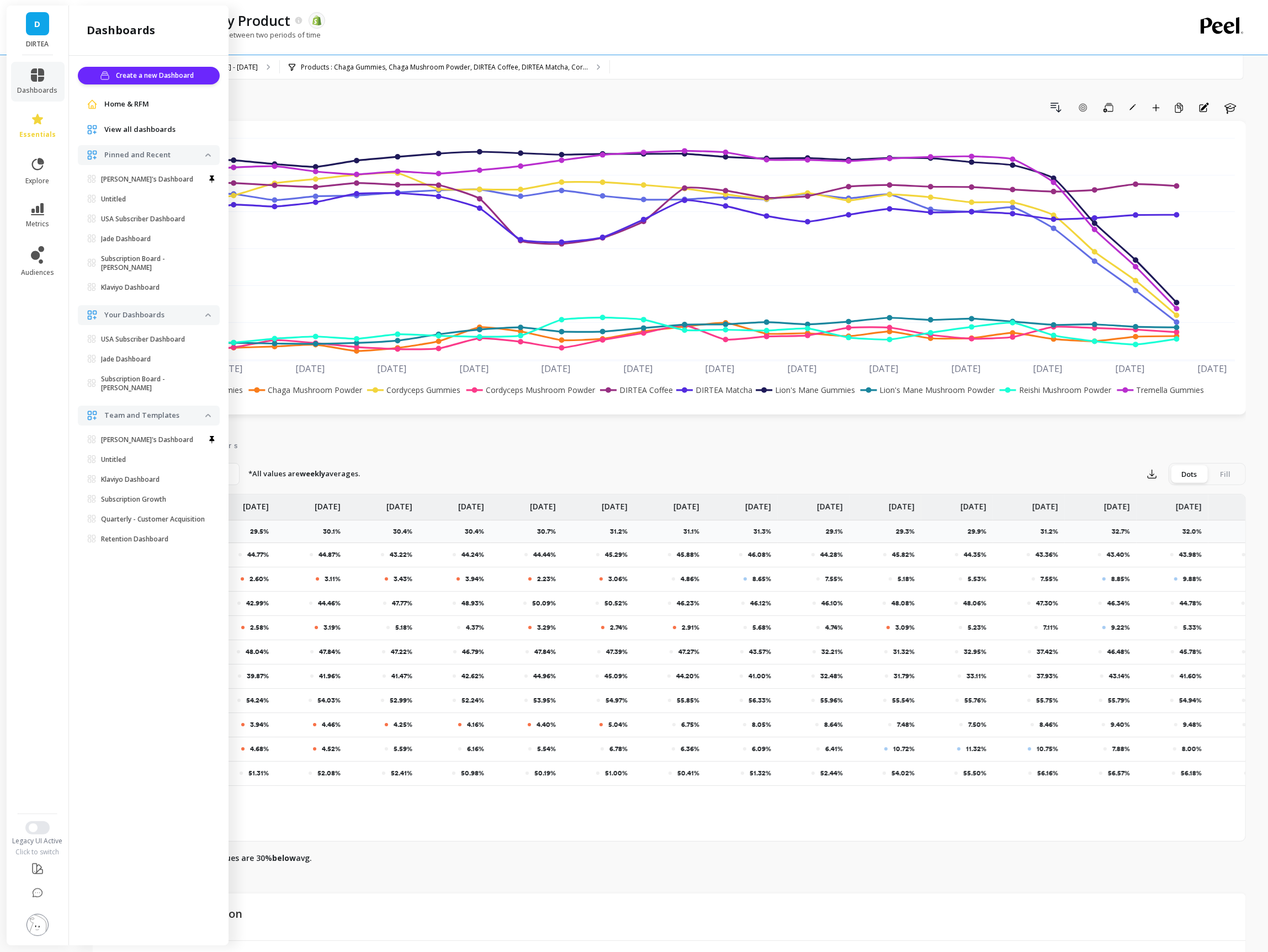
click at [122, 126] on span "View all dashboards" at bounding box center [140, 129] width 71 height 11
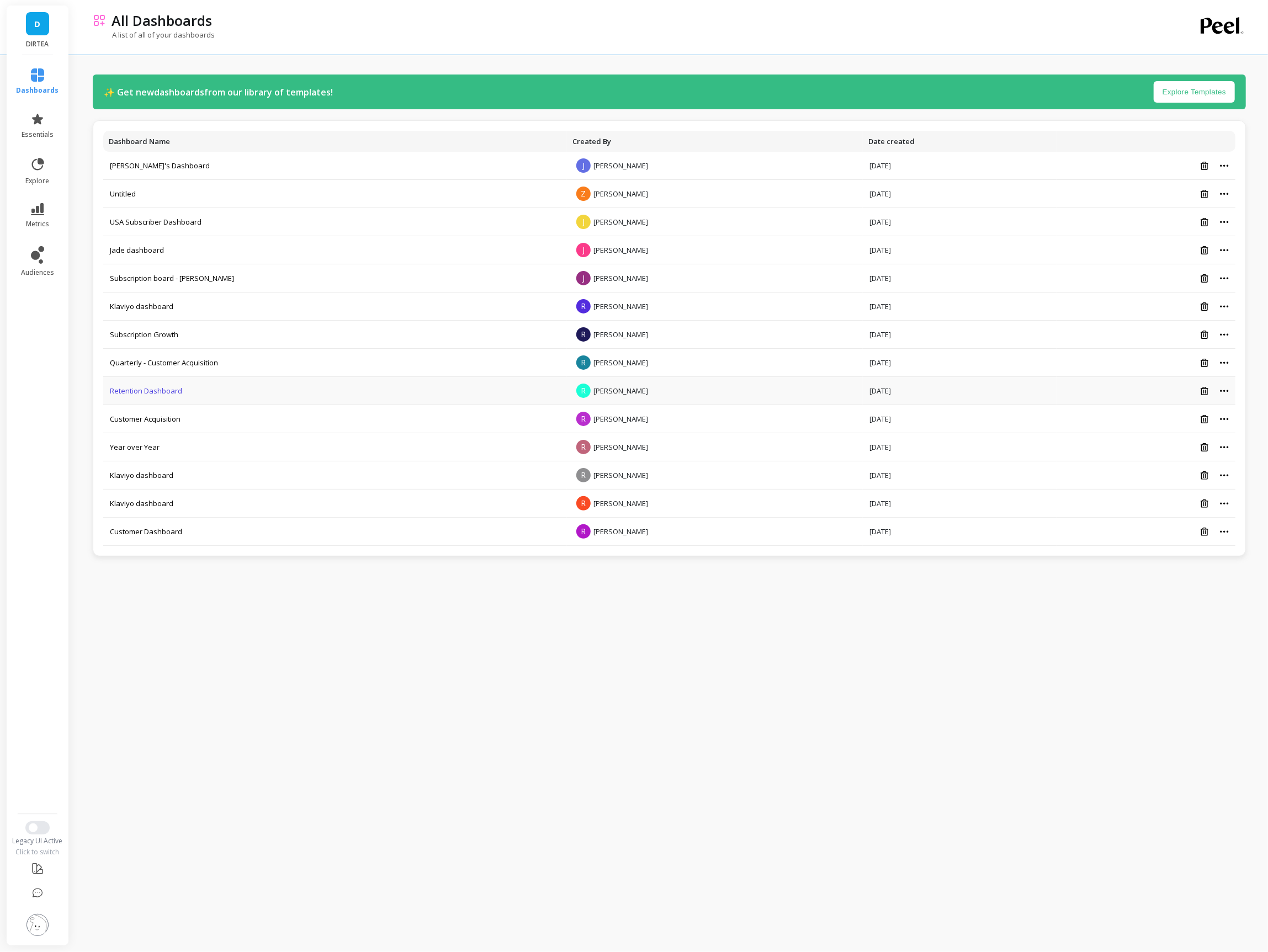
click at [137, 387] on link "Retention Dashboard" at bounding box center [146, 390] width 72 height 10
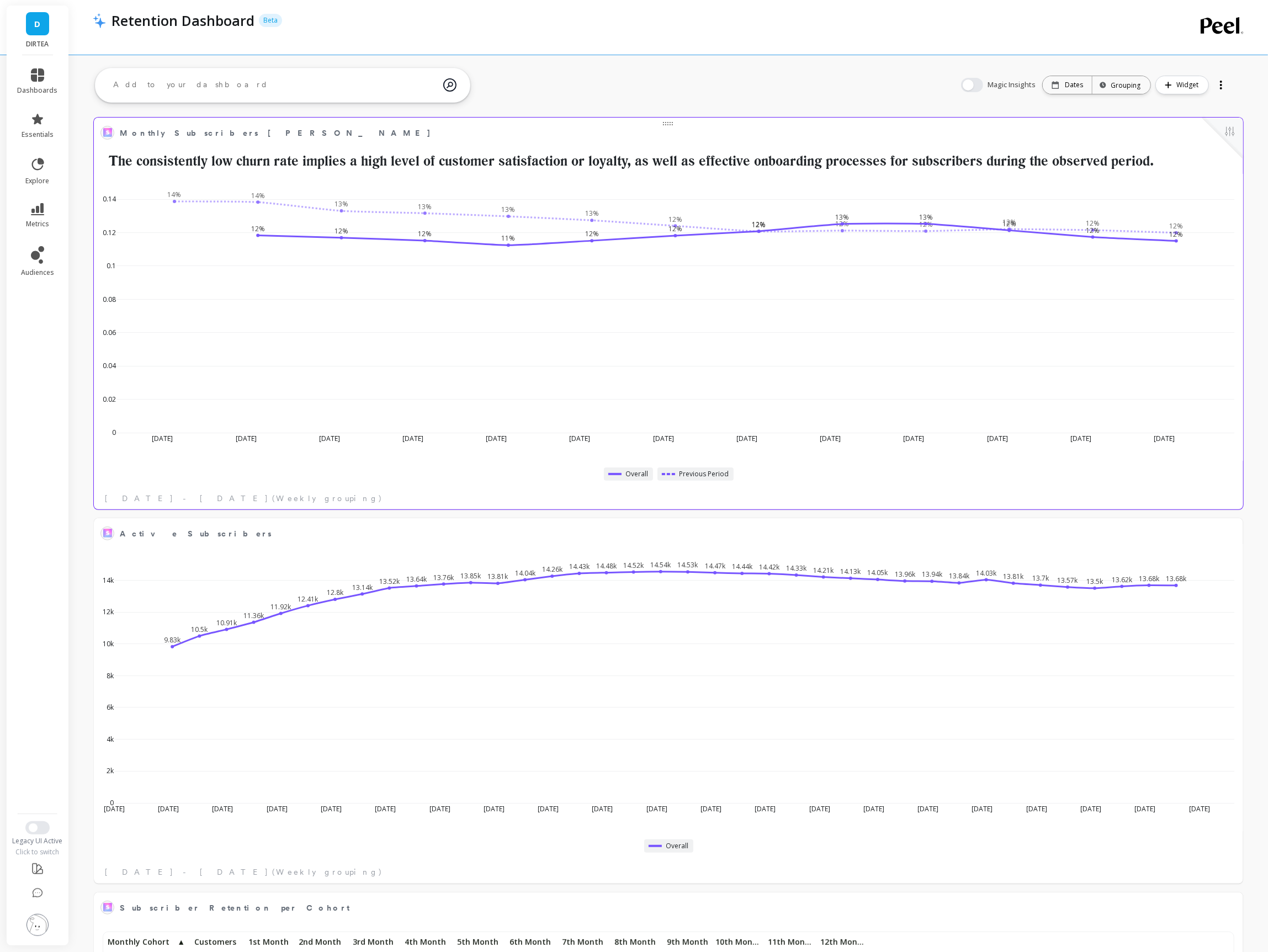
scroll to position [303, 1125]
click at [1231, 137] on button at bounding box center [1230, 132] width 13 height 16
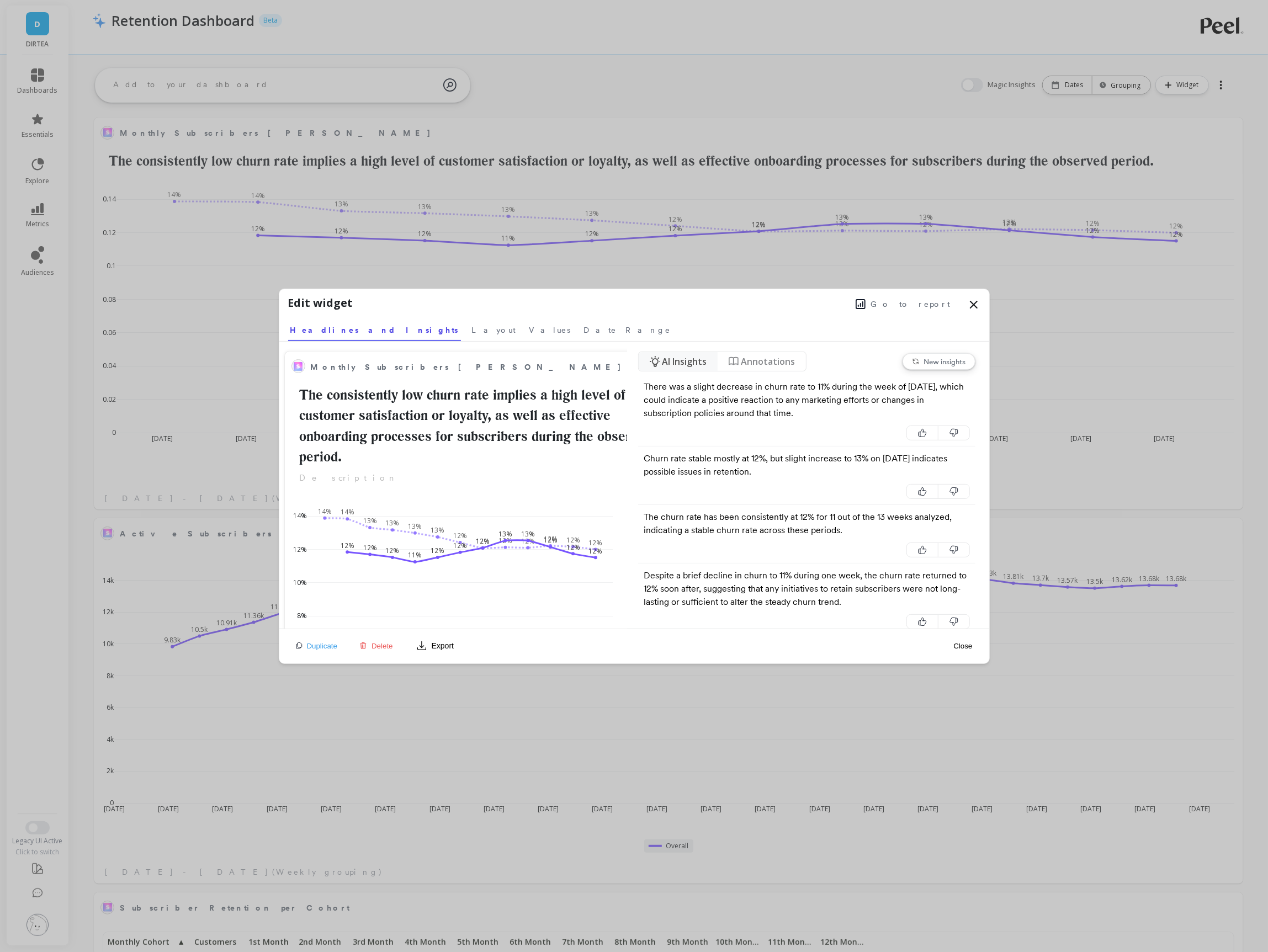
click at [927, 305] on span "Go to report" at bounding box center [911, 304] width 79 height 11
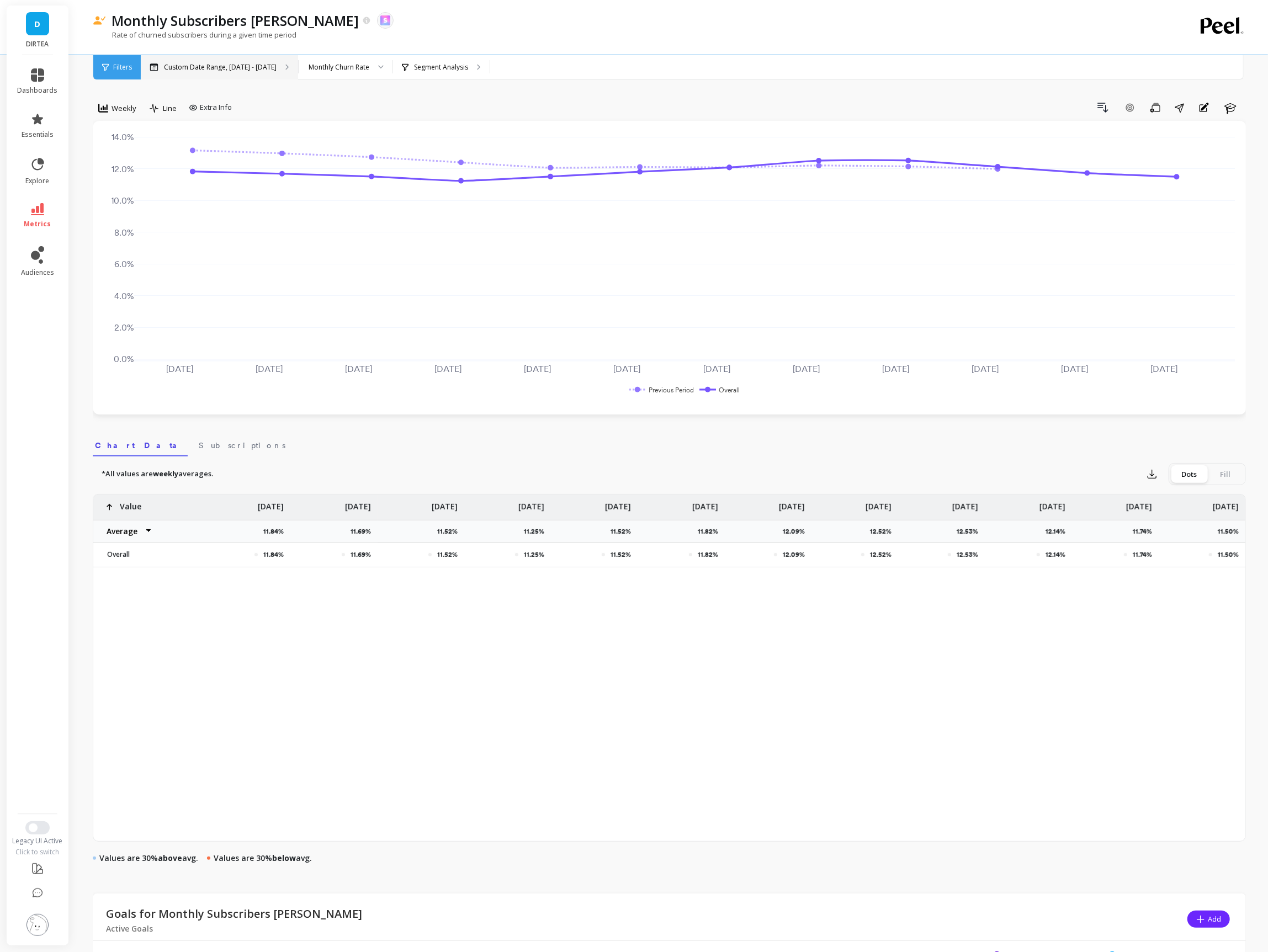
click at [226, 71] on p "Custom Date Range, Jul 1 - Sep 21" at bounding box center [220, 67] width 112 height 9
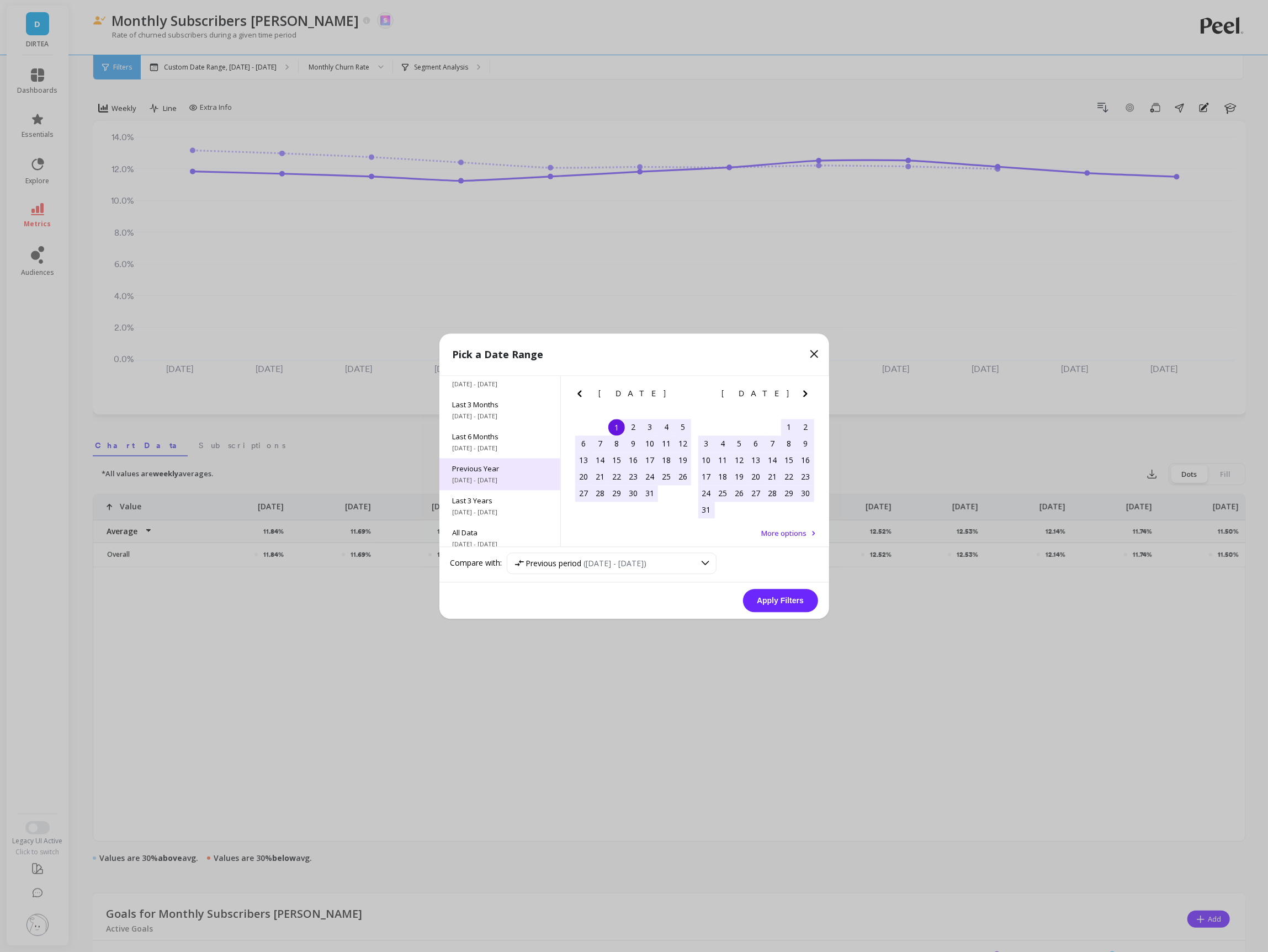
scroll to position [149, 0]
click at [578, 387] on icon "Previous Month" at bounding box center [579, 393] width 13 height 13
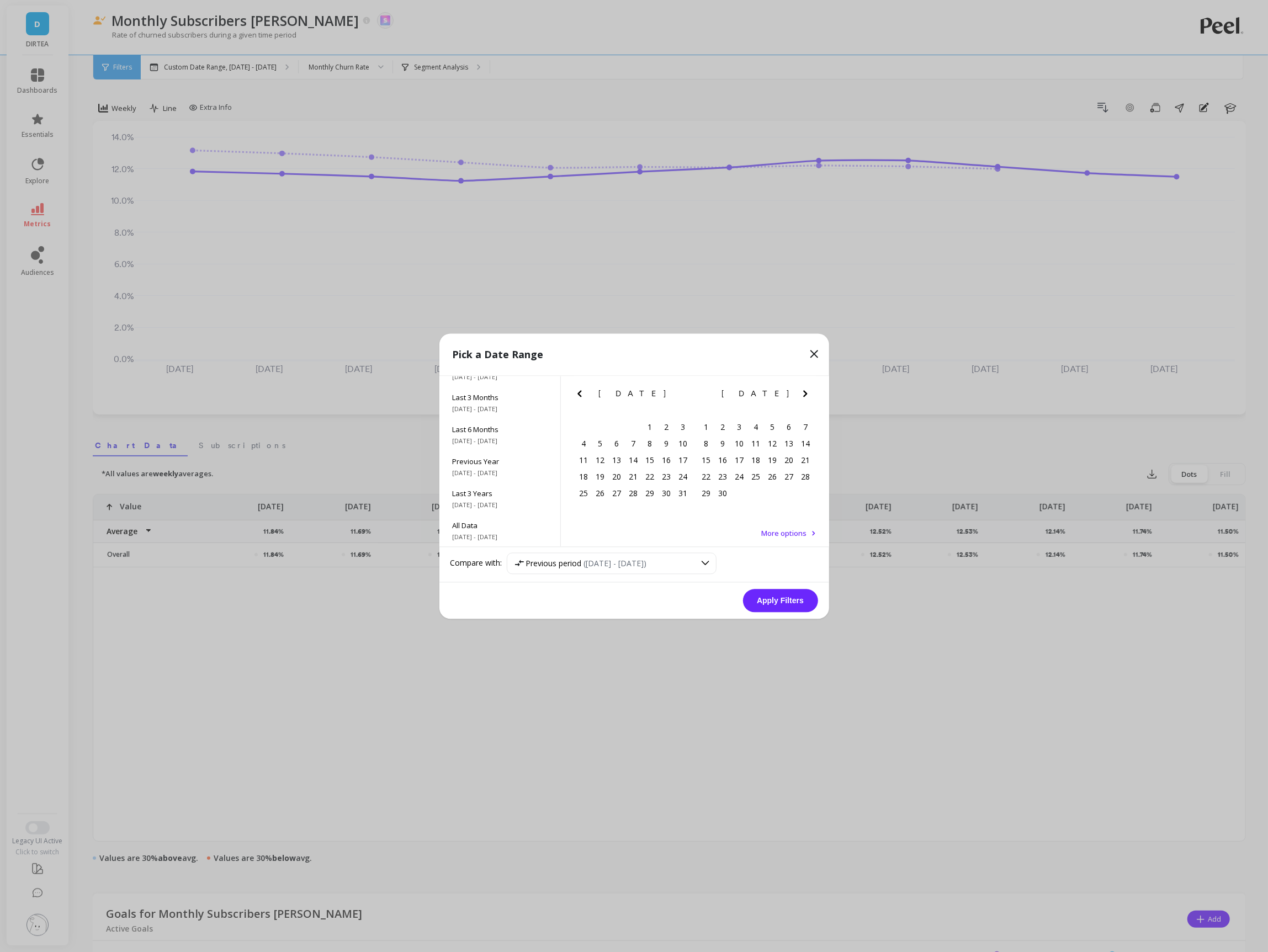
click at [578, 387] on icon "Previous Month" at bounding box center [579, 393] width 13 height 13
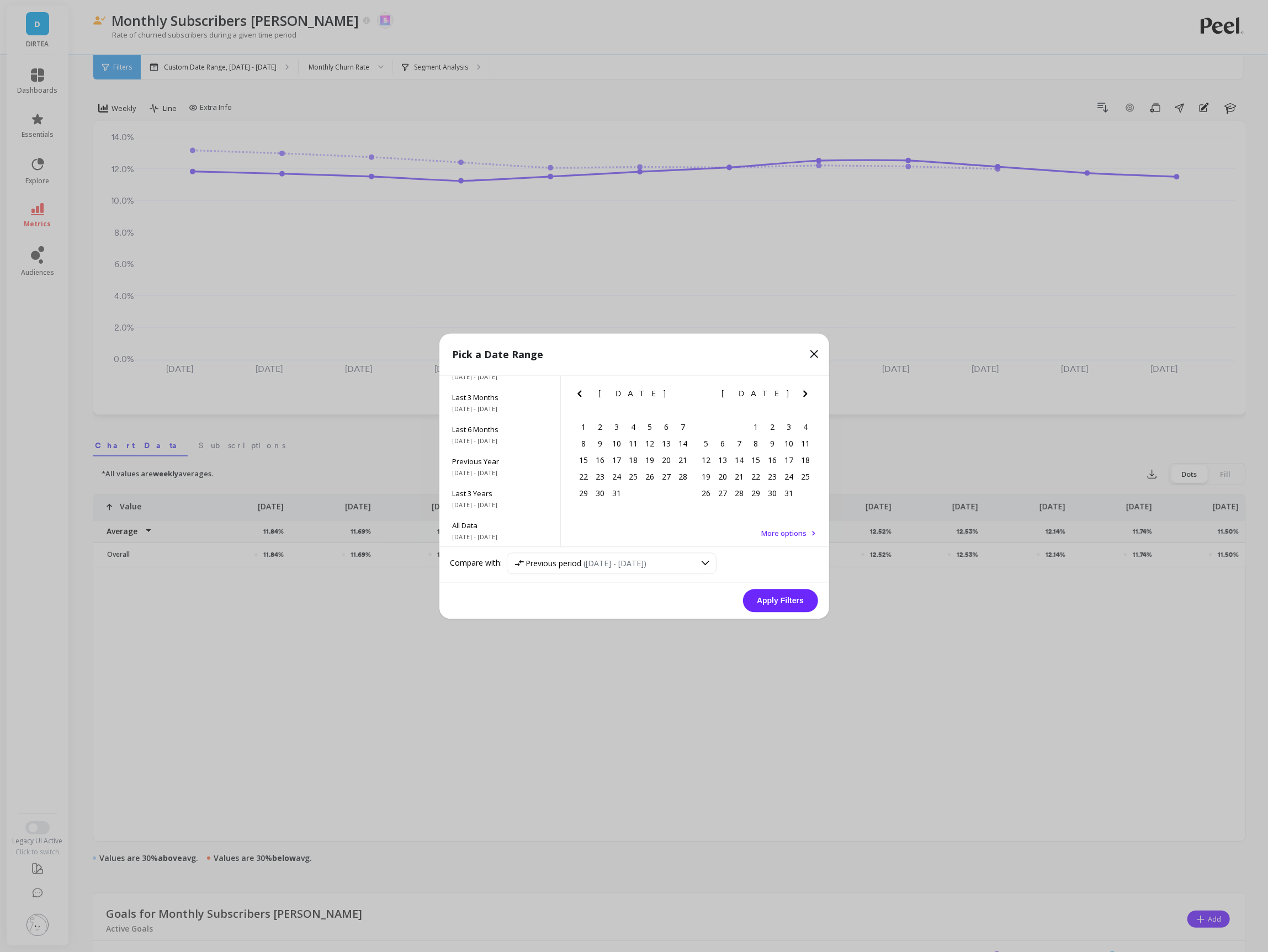
click at [578, 387] on icon "Previous Month" at bounding box center [579, 393] width 13 height 13
click at [802, 393] on icon "Next Month" at bounding box center [805, 393] width 13 height 13
click at [708, 428] on div "1" at bounding box center [706, 427] width 16 height 16
click at [805, 393] on icon "Next Month" at bounding box center [805, 393] width 13 height 13
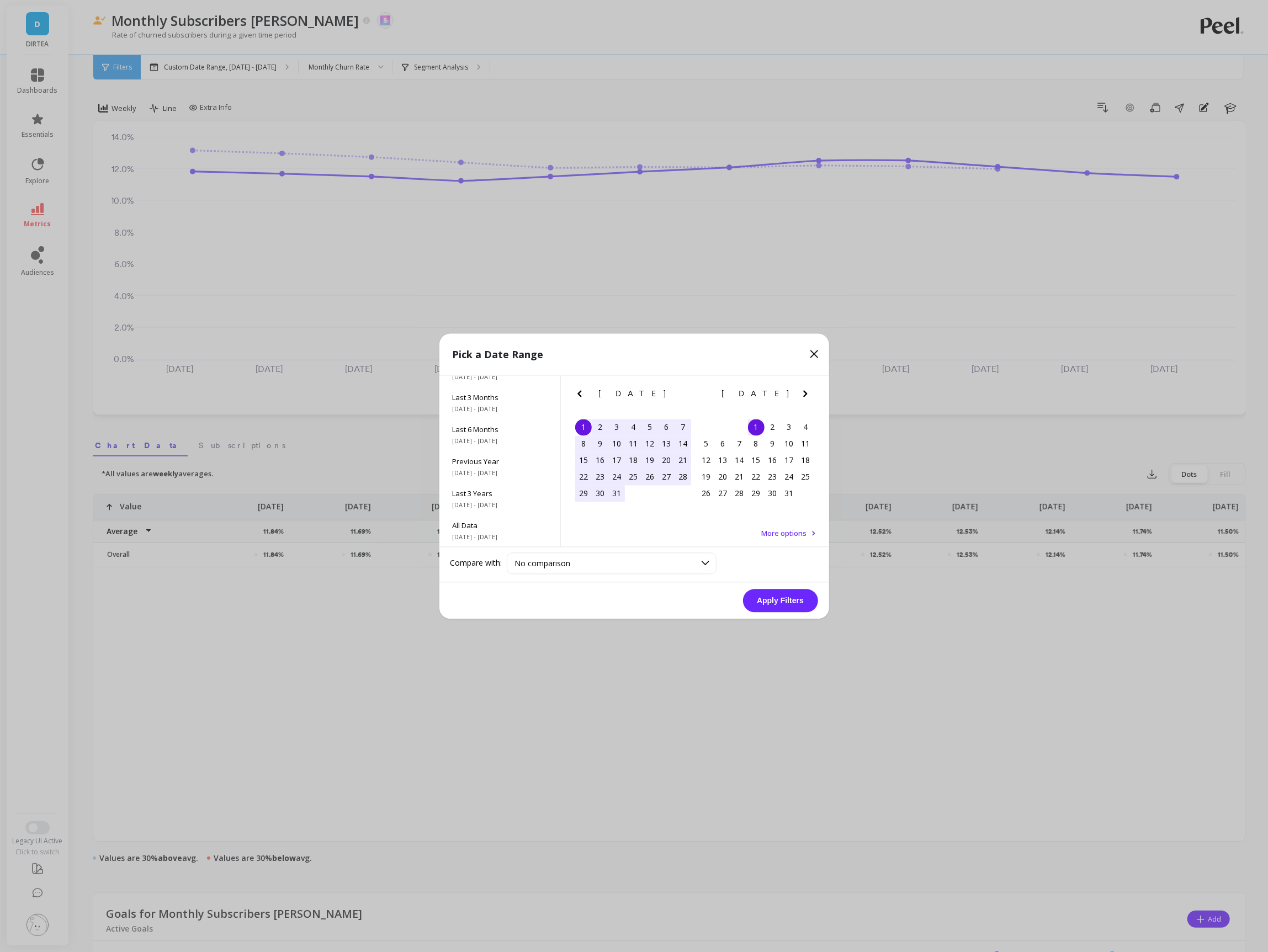
click at [805, 393] on icon "Next Month" at bounding box center [805, 393] width 13 height 13
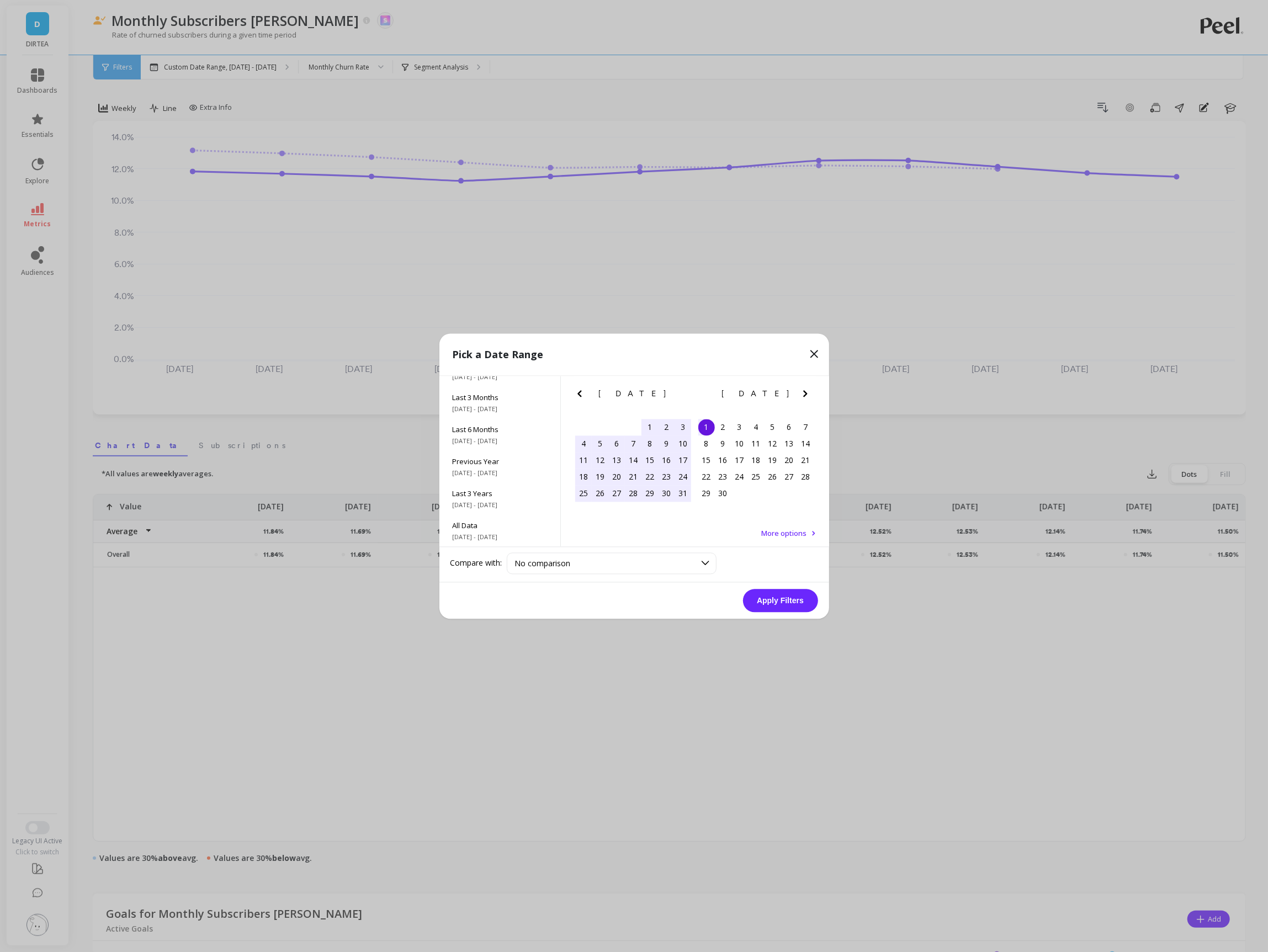
click at [805, 393] on icon "Next Month" at bounding box center [805, 393] width 13 height 13
click at [716, 477] on div "22" at bounding box center [722, 476] width 16 height 16
click at [768, 605] on button "Apply Filters" at bounding box center [780, 601] width 75 height 23
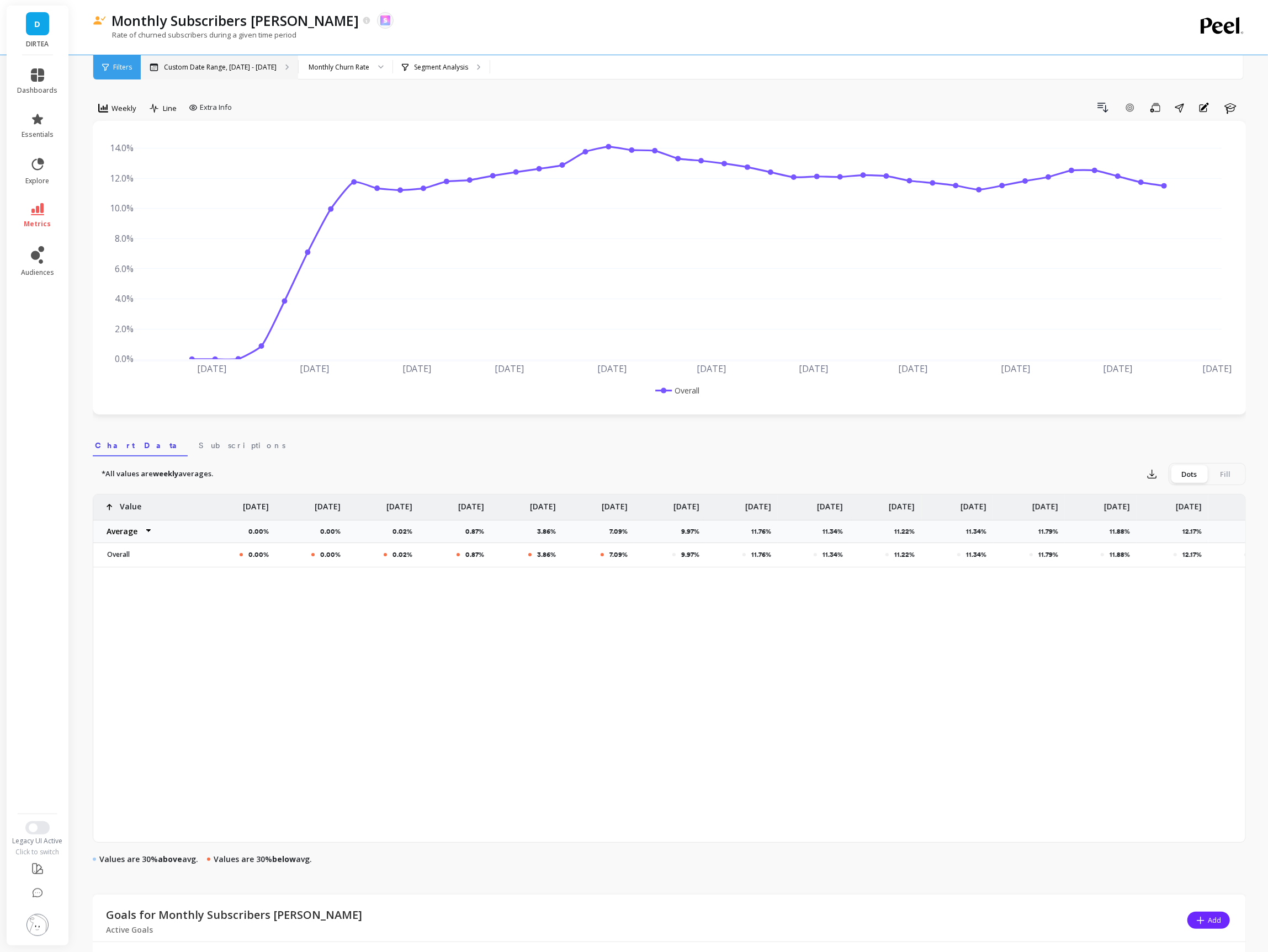
click at [277, 69] on p "Custom Date Range, Dec 1, 2024 - Sep 22, 2025" at bounding box center [220, 67] width 112 height 9
click at [367, 69] on div "Monthly Churn Rate" at bounding box center [339, 66] width 61 height 10
click at [586, 90] on div "Weekly Line Extra Info Drill Down Add Goal Save Share Annotations Learn Dec 202…" at bounding box center [669, 633] width 1153 height 1178
click at [130, 66] on span "Filters" at bounding box center [122, 67] width 19 height 9
